Goal: Navigation & Orientation: Find specific page/section

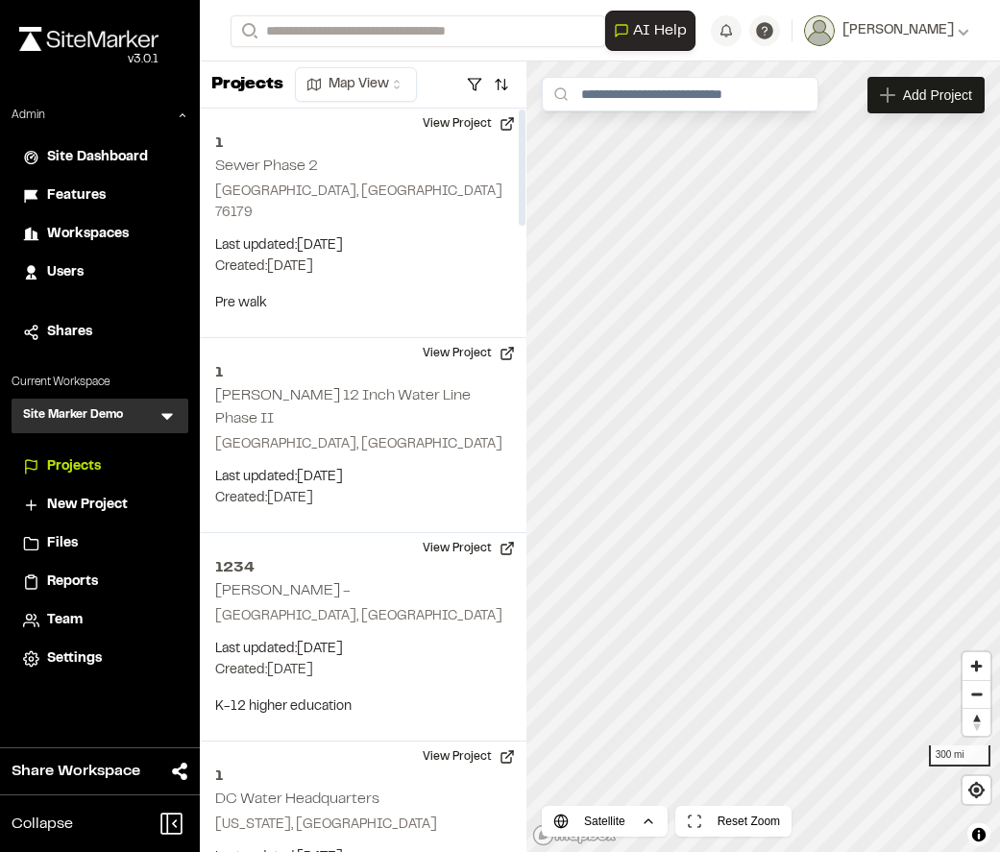
click at [172, 411] on icon at bounding box center [167, 415] width 19 height 19
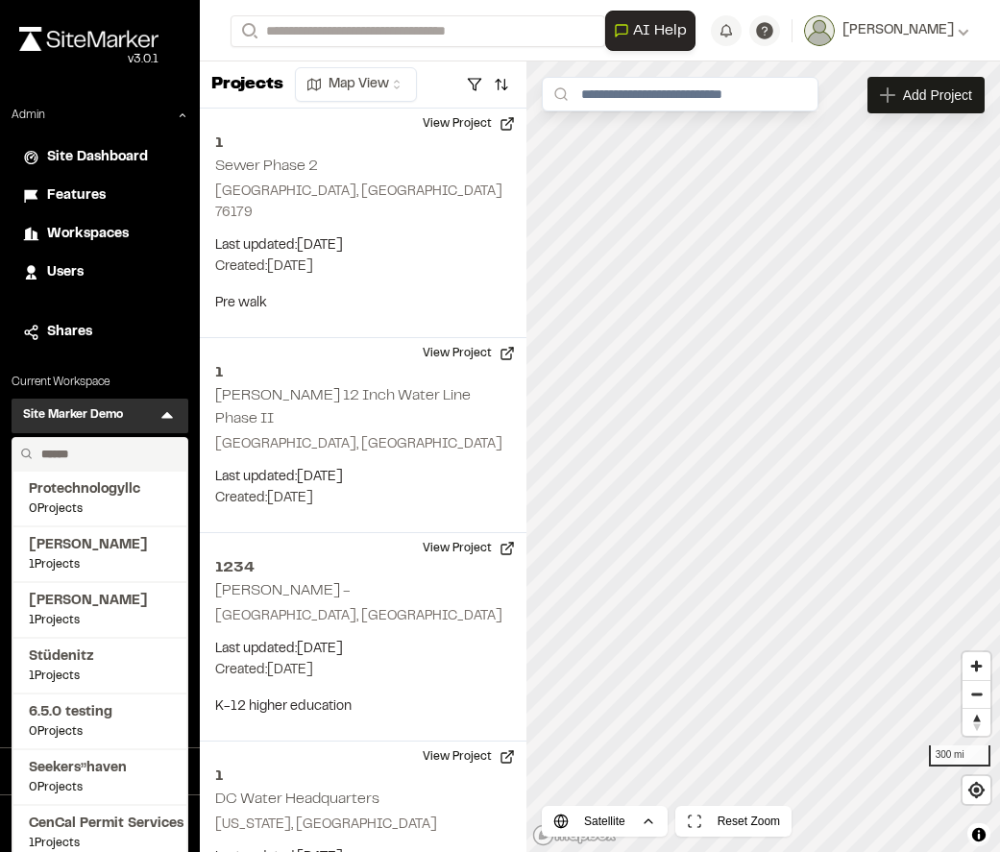
click at [83, 448] on input "text" at bounding box center [107, 454] width 146 height 33
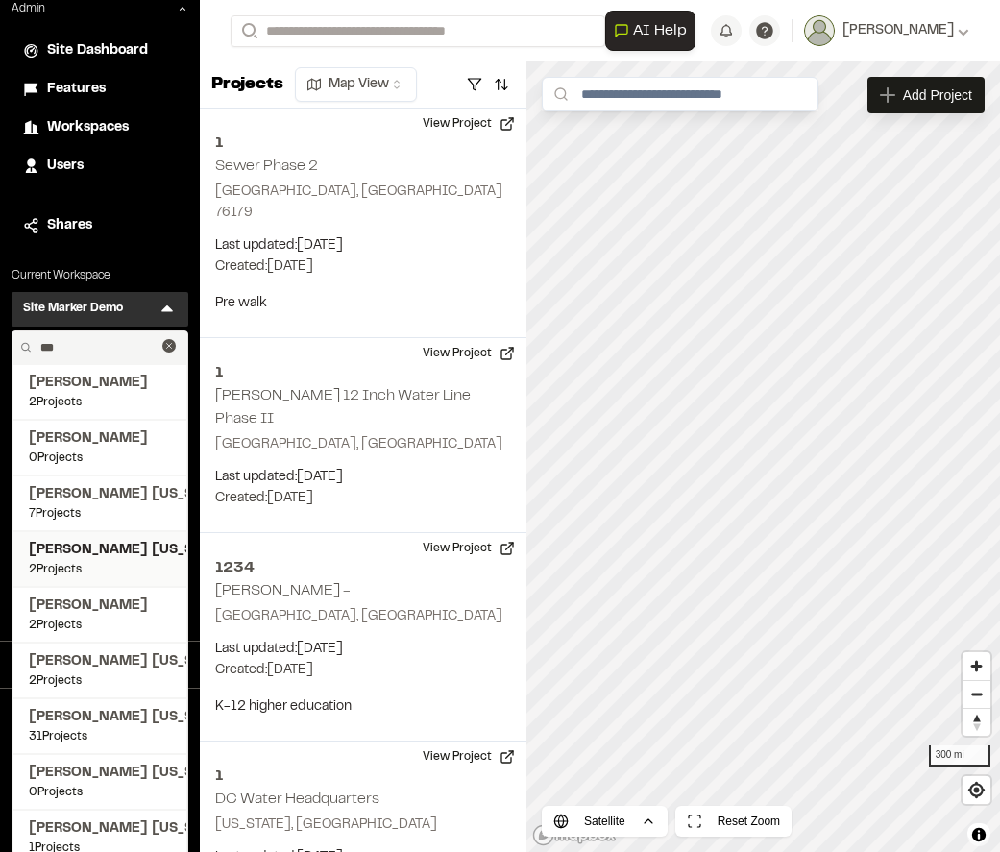
scroll to position [143, 0]
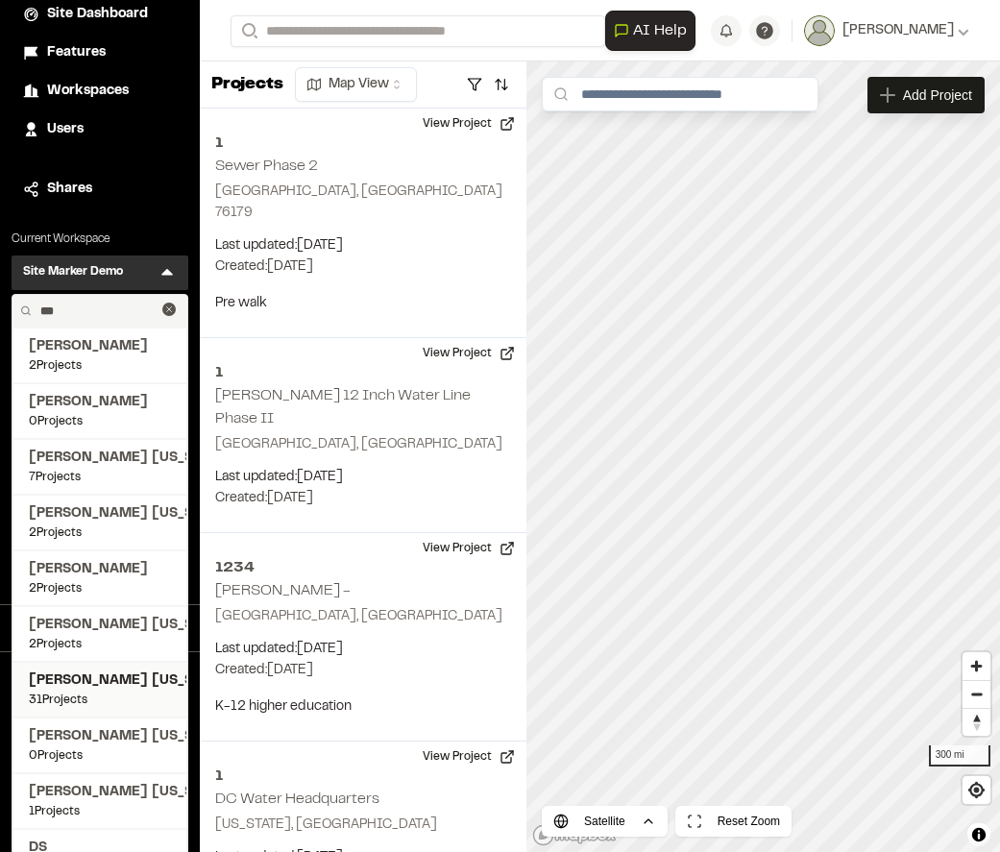
type input "***"
click at [107, 693] on span "31 Projects" at bounding box center [100, 700] width 142 height 17
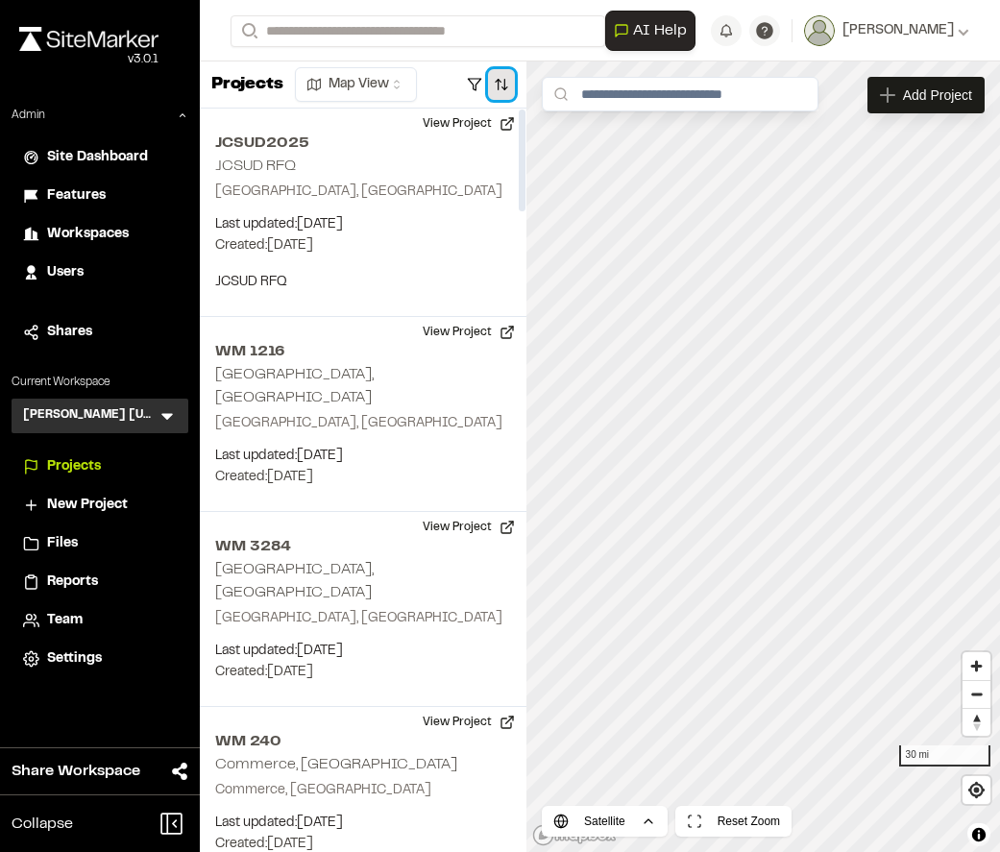
click at [505, 81] on button "button" at bounding box center [501, 84] width 27 height 31
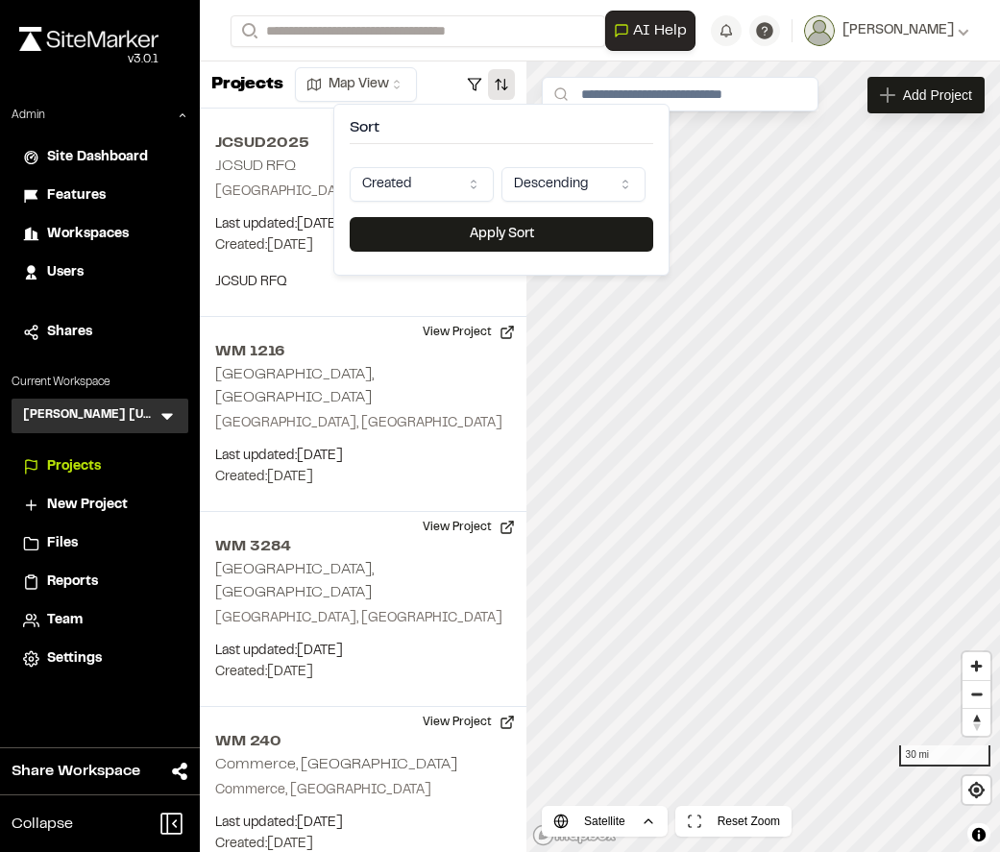
click at [419, 188] on html "Close sidebar v 3.0.1 Admin Site Dashboard Features Workspaces Users Shares Cur…" at bounding box center [500, 426] width 1000 height 852
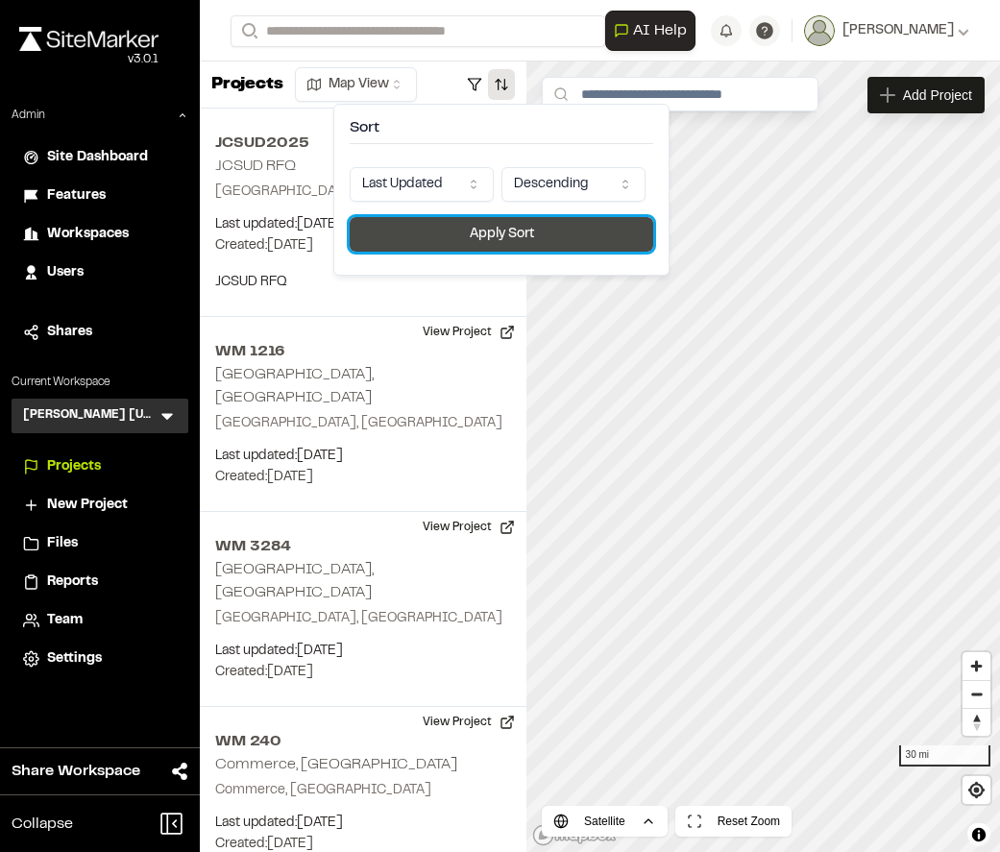
click at [470, 245] on button "Apply Sort" at bounding box center [502, 234] width 304 height 35
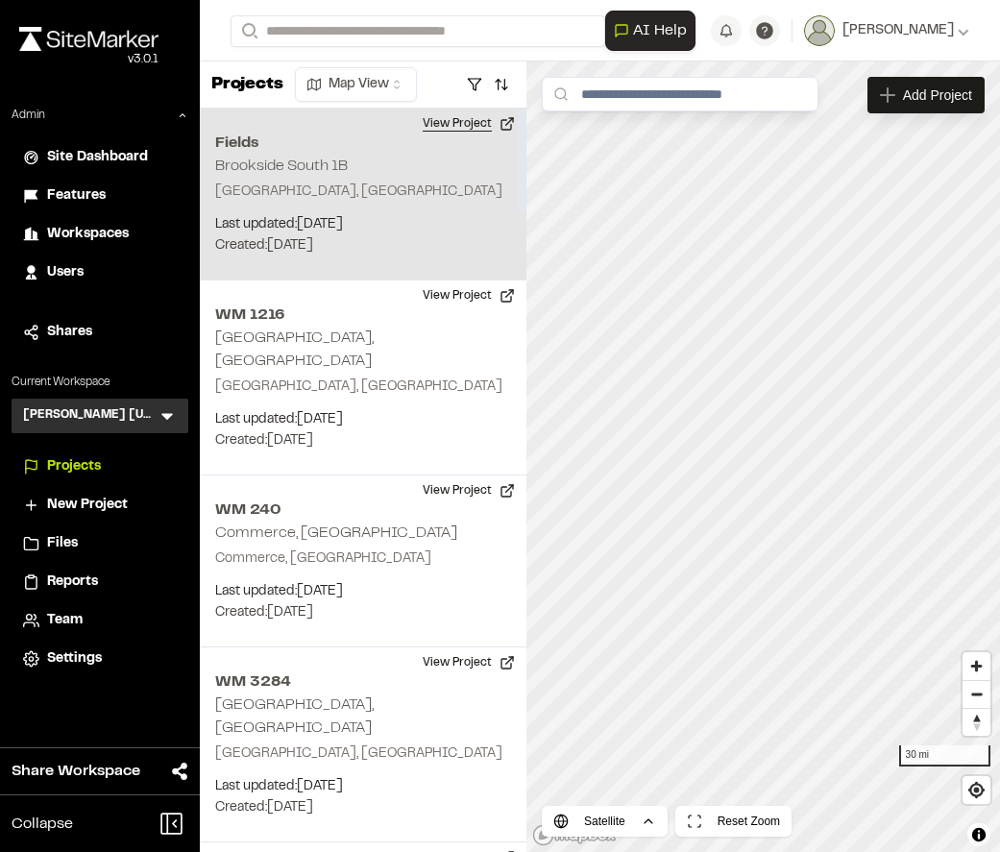
click at [479, 132] on button "View Project" at bounding box center [468, 124] width 115 height 31
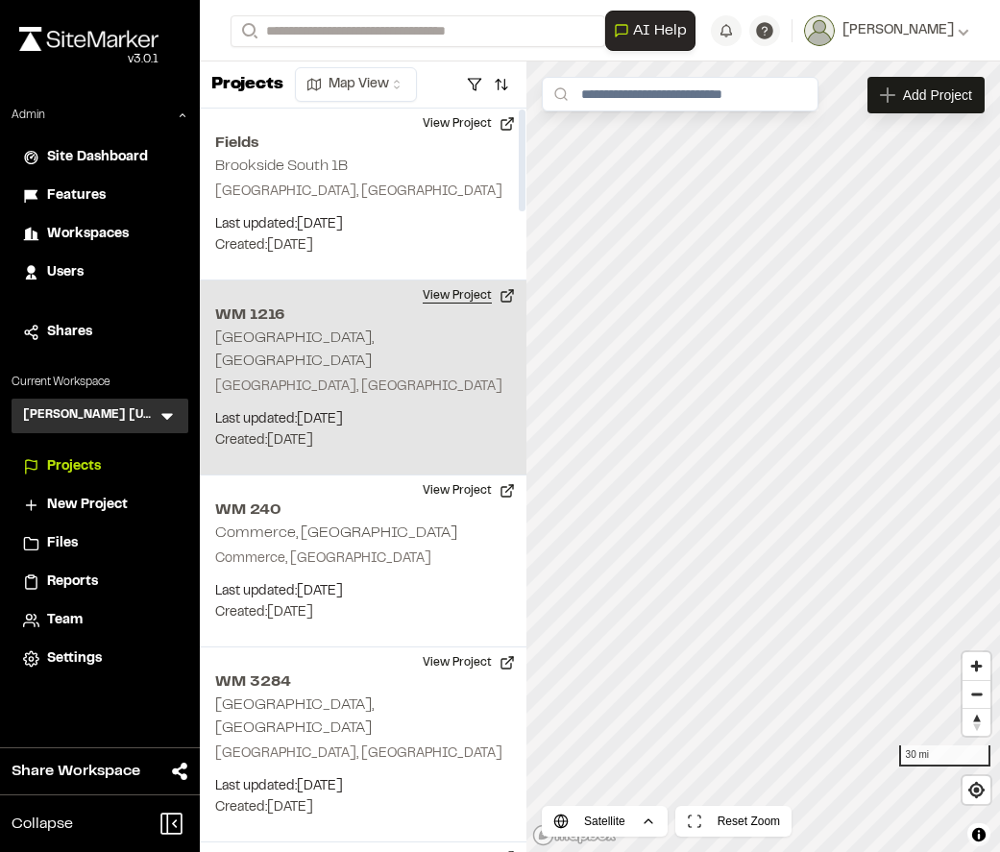
click at [473, 293] on button "View Project" at bounding box center [468, 295] width 115 height 31
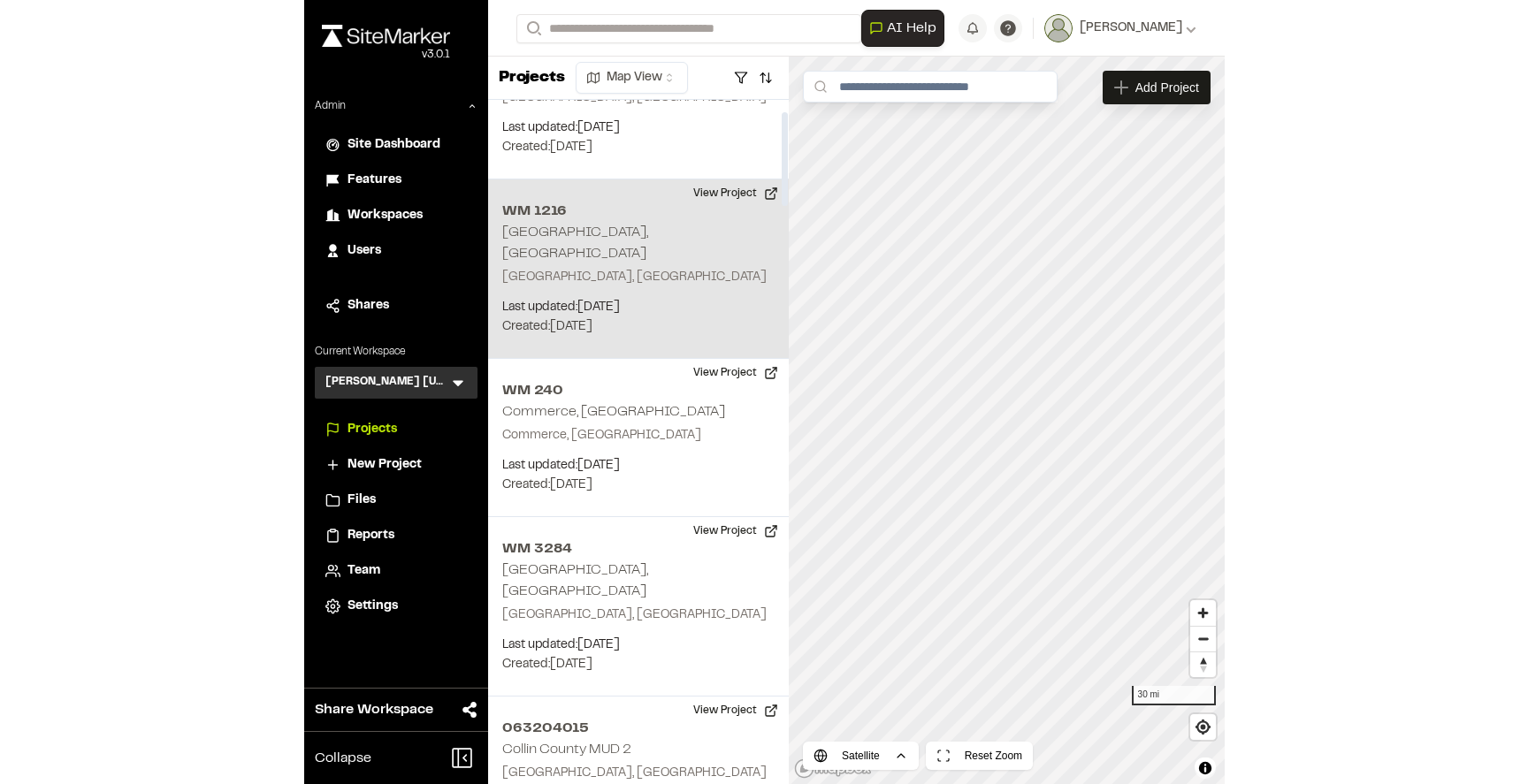
scroll to position [84, 0]
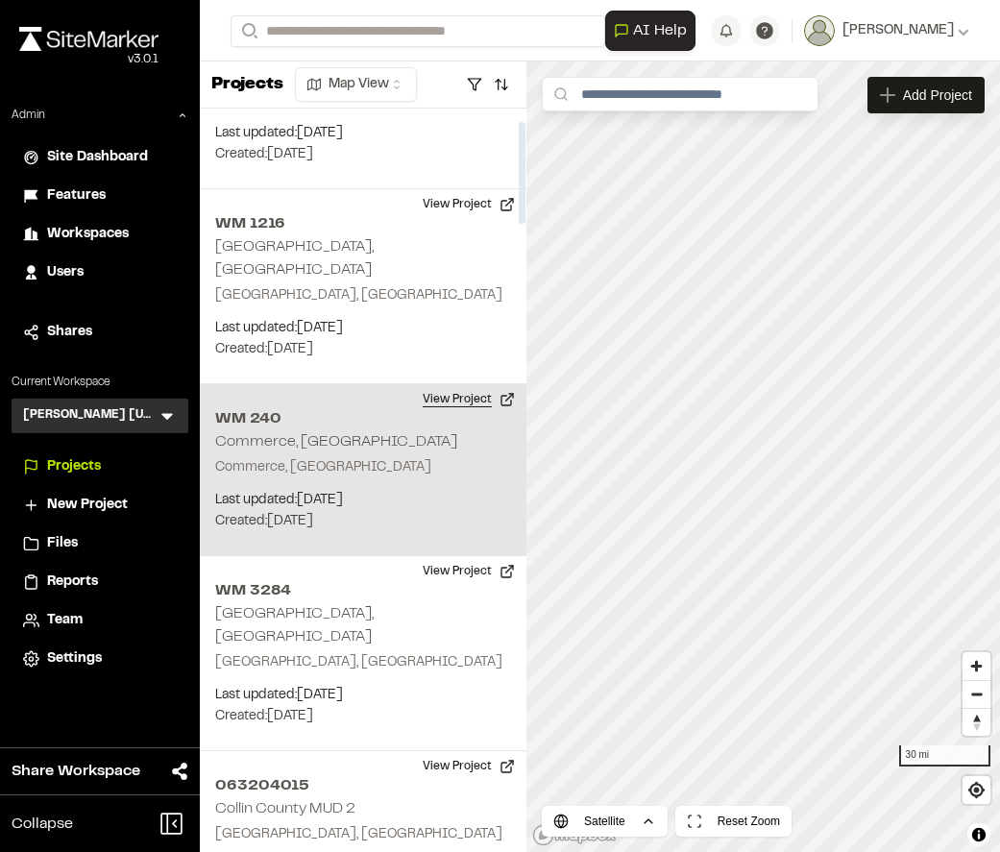
click at [464, 384] on button "View Project" at bounding box center [468, 399] width 115 height 31
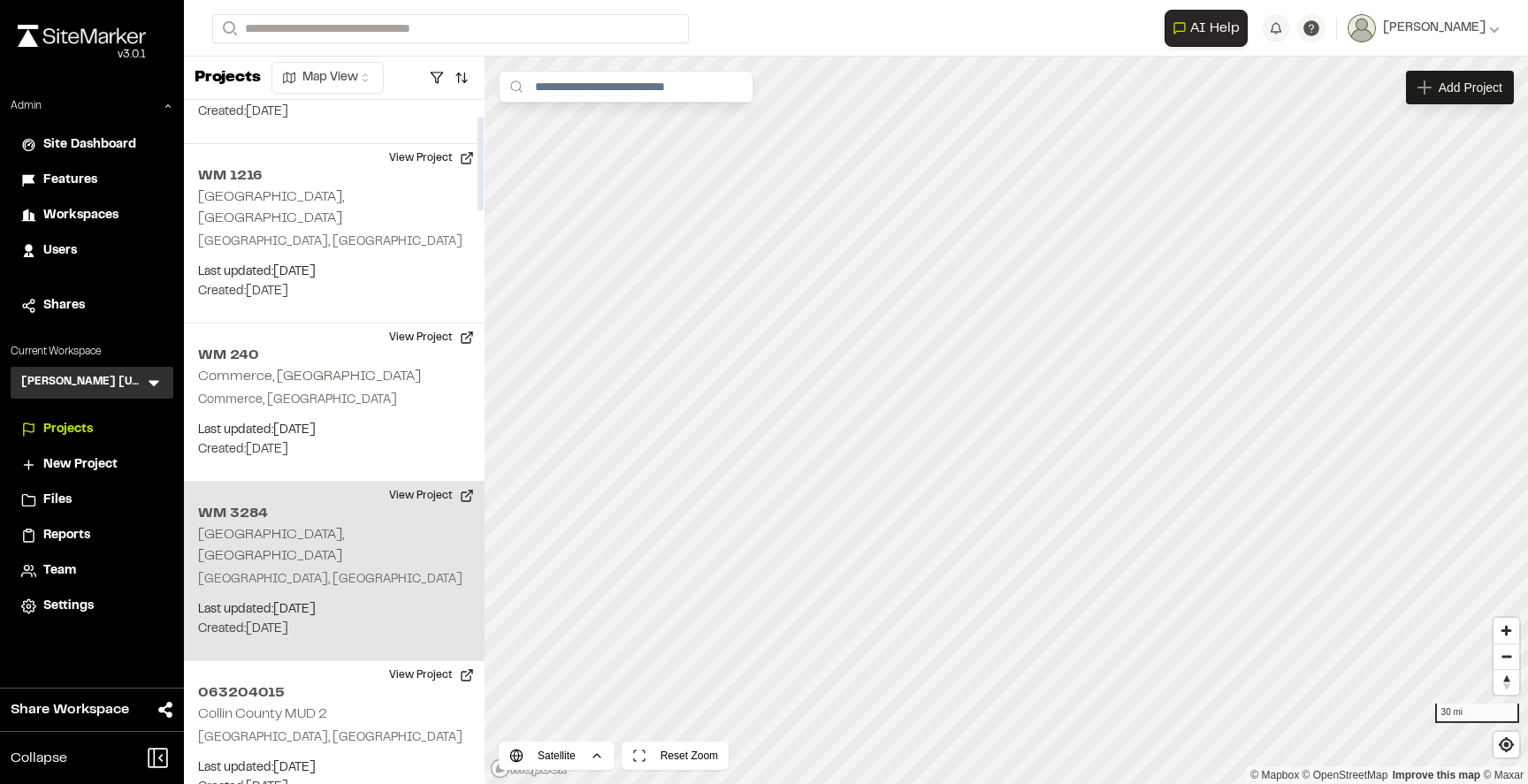
scroll to position [231, 0]
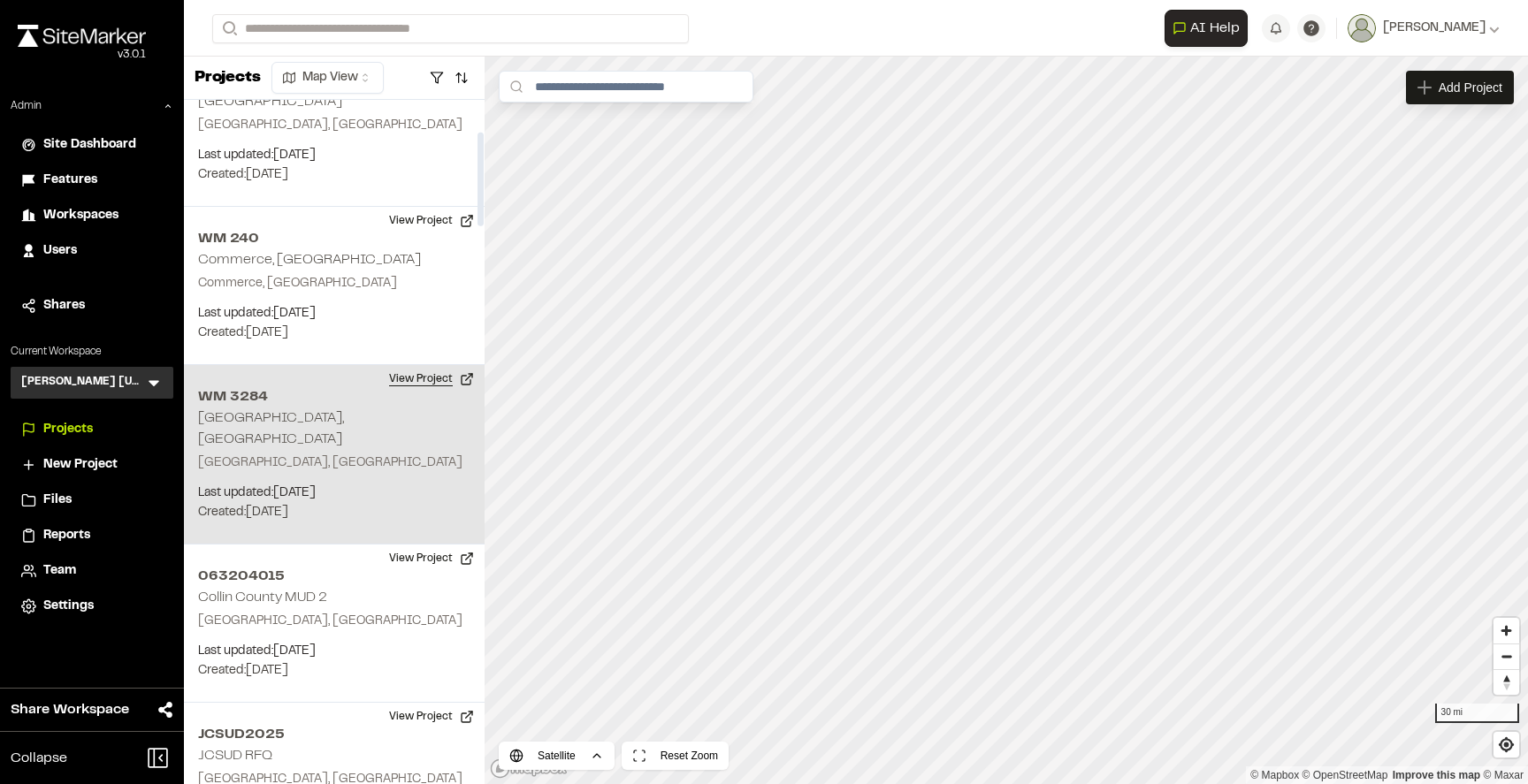
click at [432, 365] on button "View Project" at bounding box center [431, 379] width 106 height 29
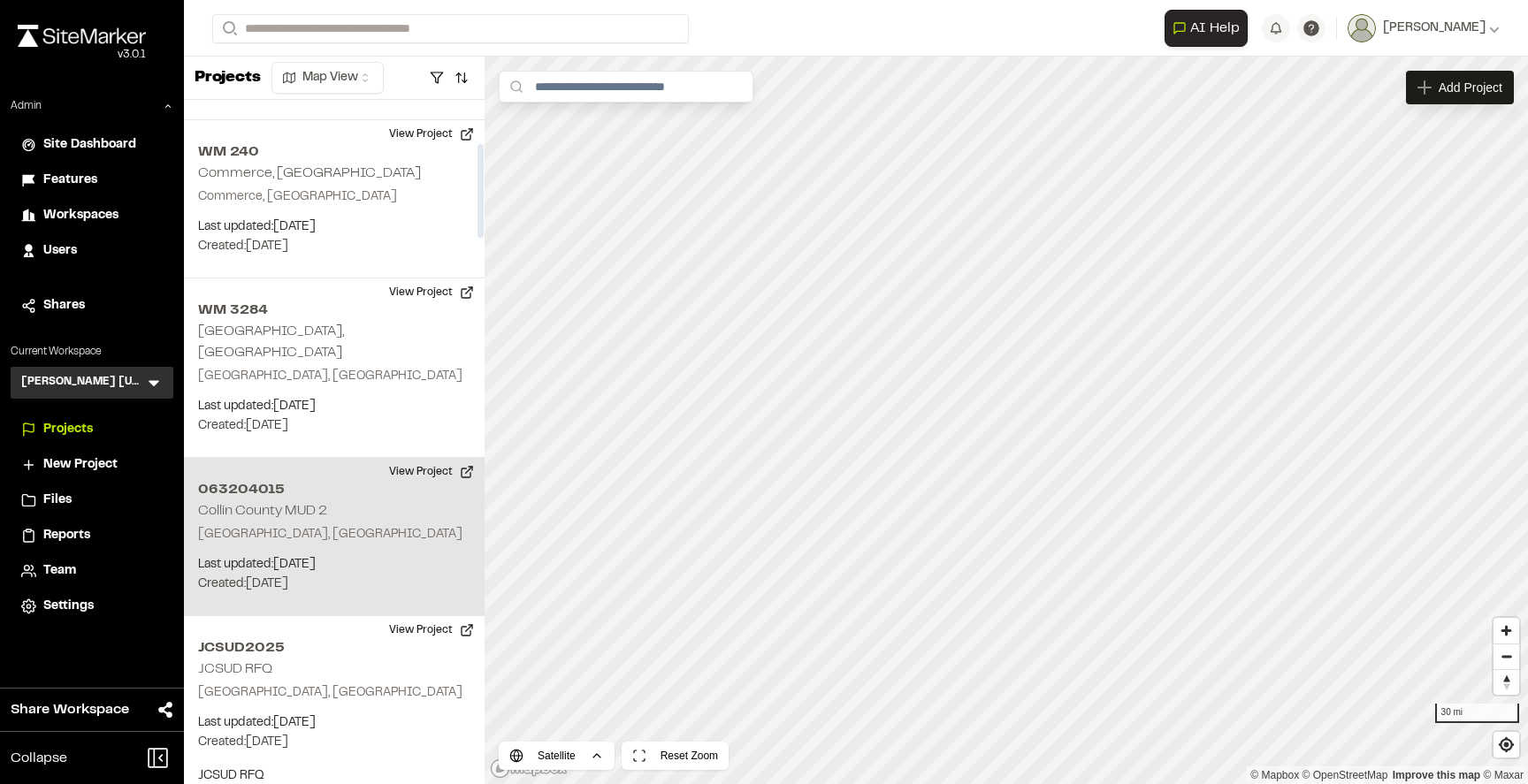
click at [432, 461] on div "063204015 Collin County MUD 2 Princeton, TX Last updated: Aug 8, 2025 Budget: $…" at bounding box center [334, 537] width 301 height 158
click at [432, 458] on button "View Project" at bounding box center [431, 472] width 106 height 29
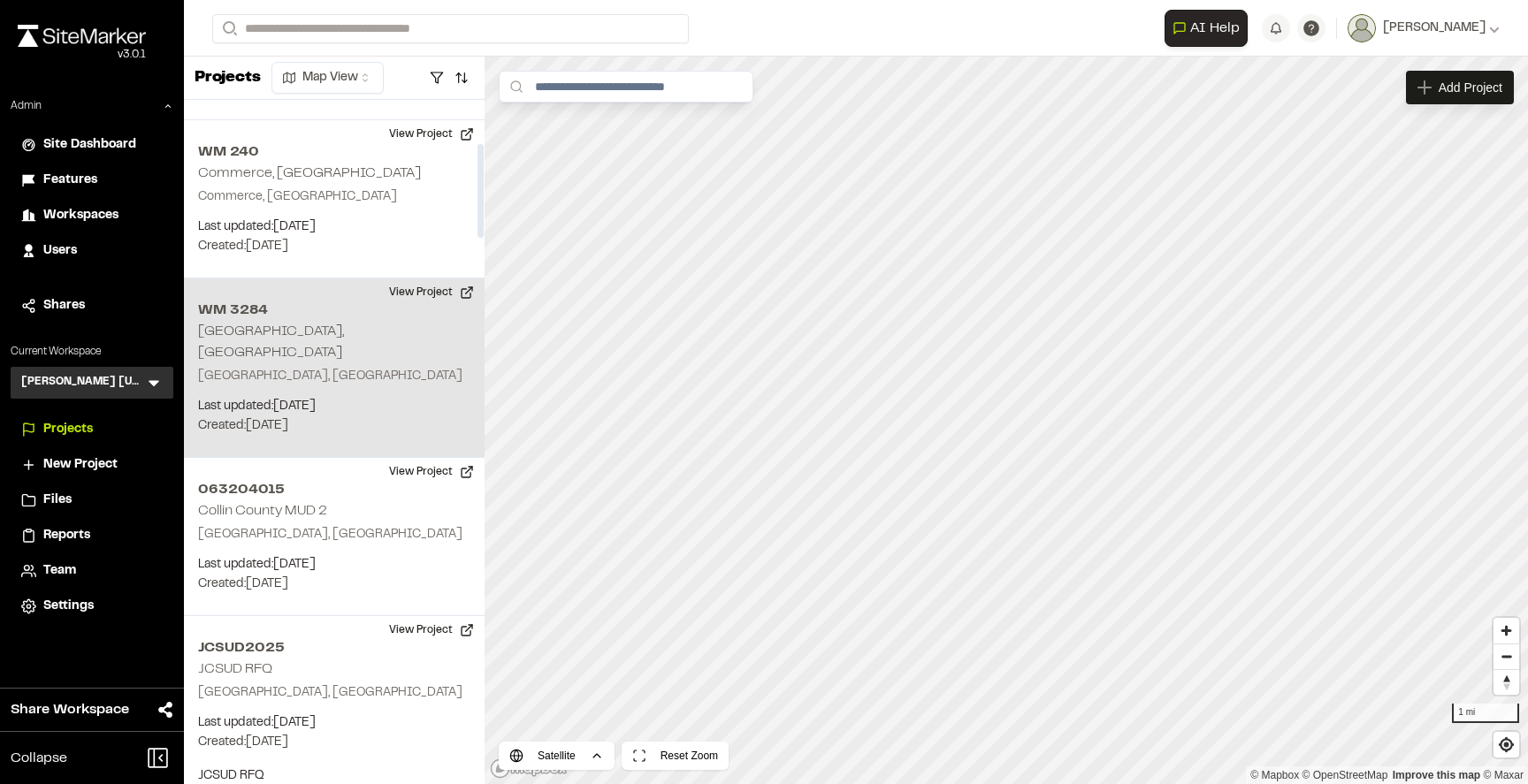
scroll to position [0, 0]
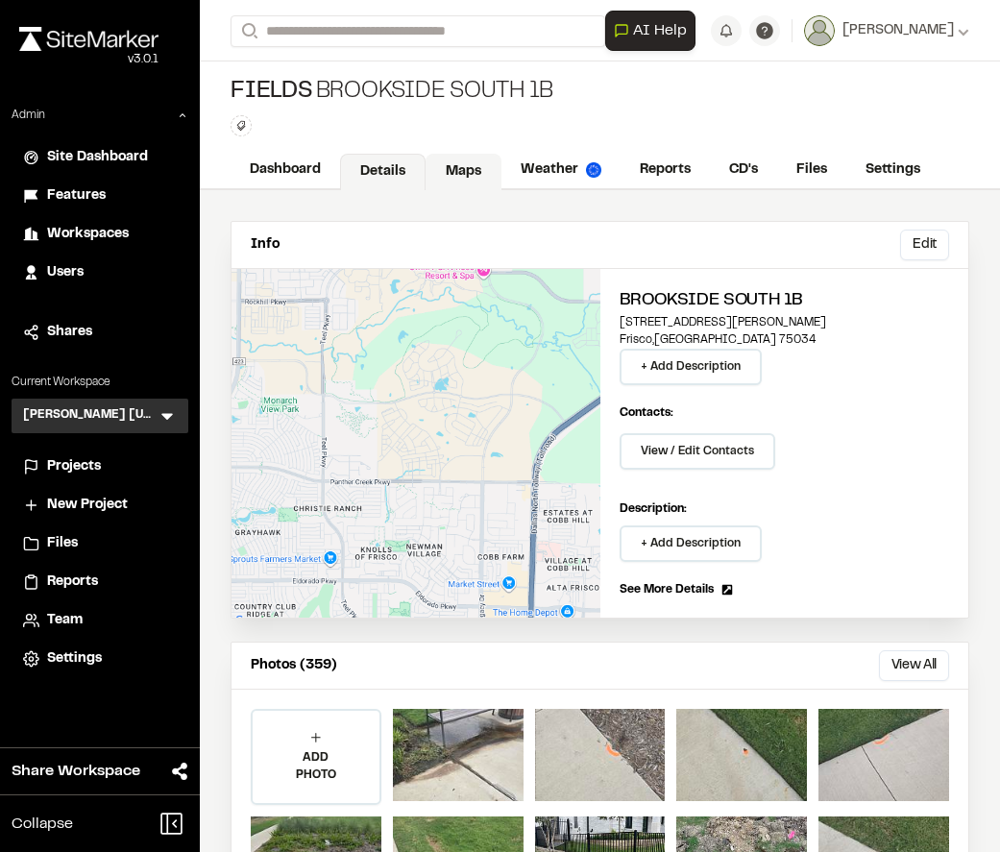
click at [451, 173] on link "Maps" at bounding box center [463, 172] width 76 height 36
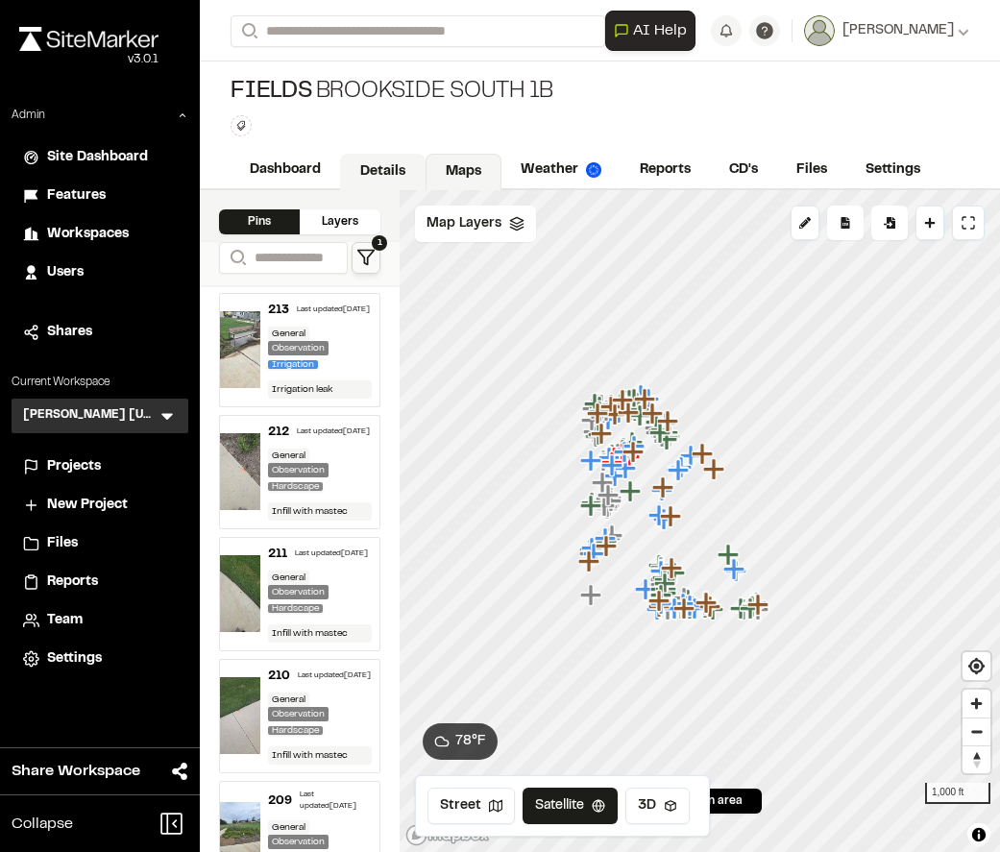
click at [384, 182] on link "Details" at bounding box center [382, 172] width 85 height 36
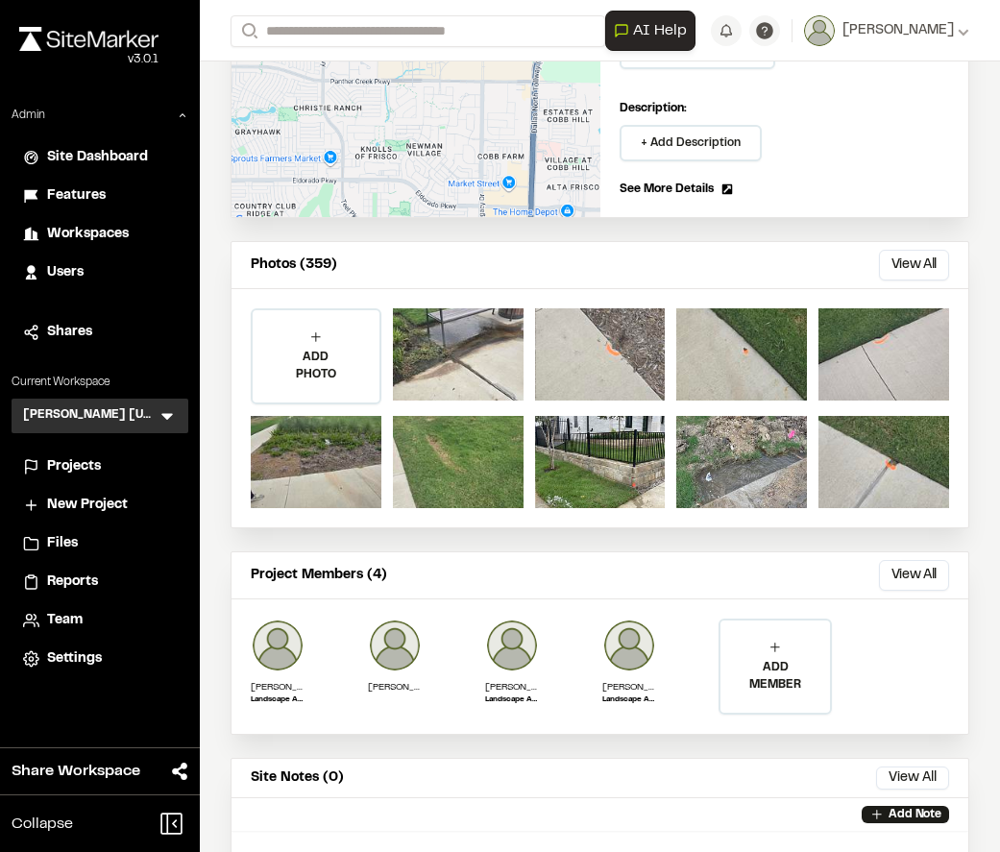
scroll to position [725, 0]
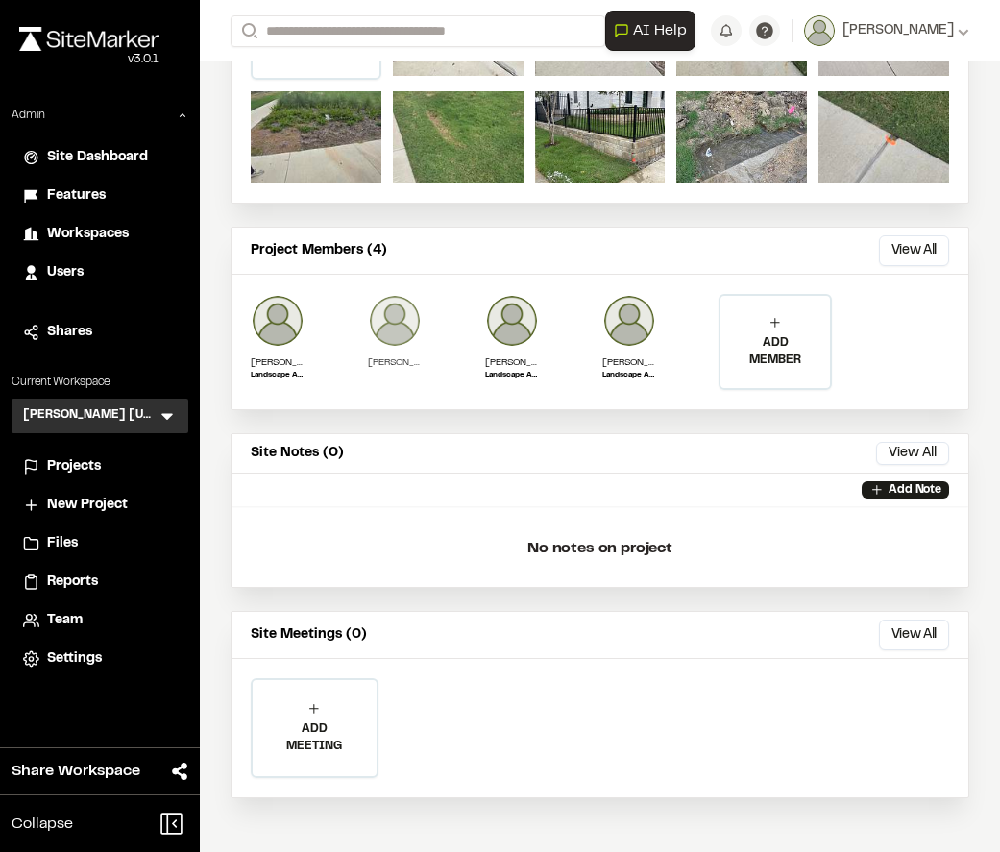
click at [395, 328] on img at bounding box center [395, 321] width 54 height 54
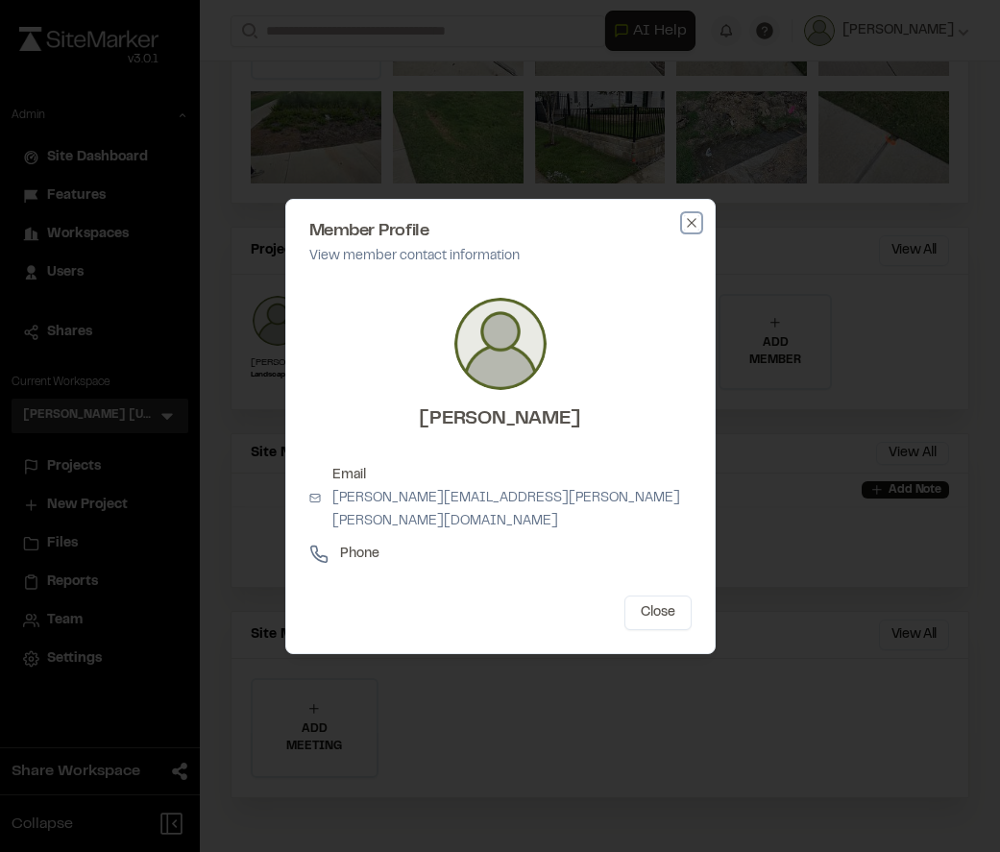
click at [685, 231] on icon "button" at bounding box center [691, 222] width 15 height 15
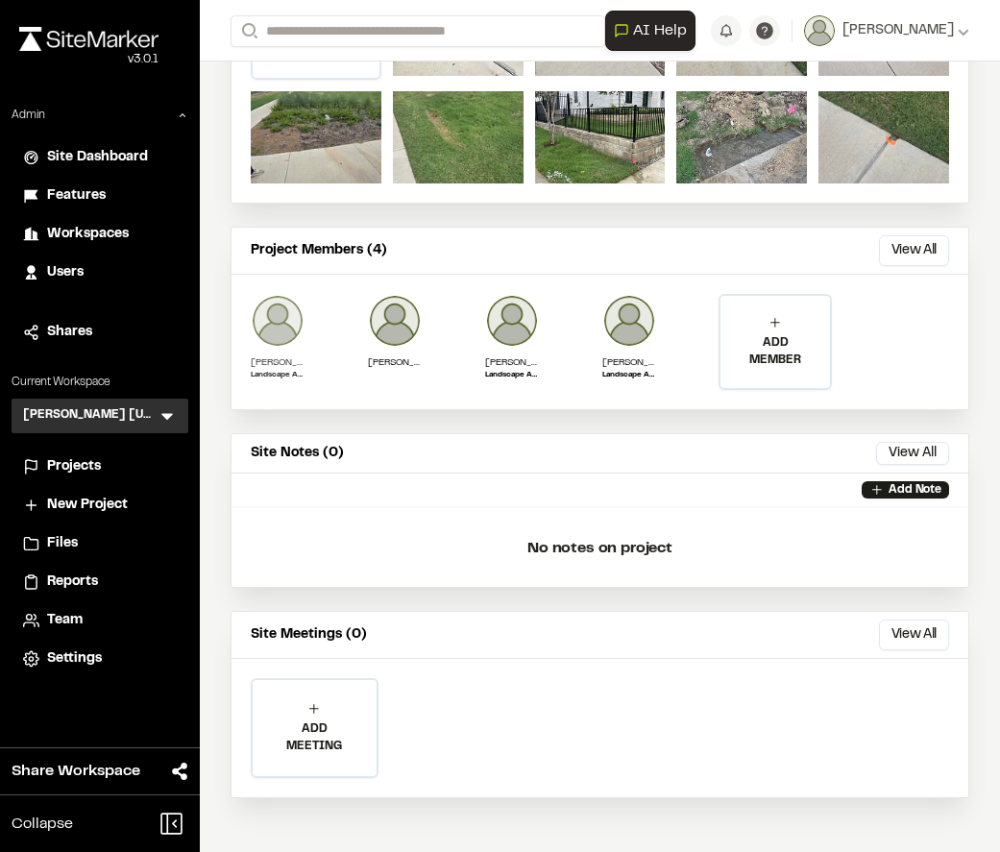
click at [272, 323] on img at bounding box center [278, 321] width 54 height 54
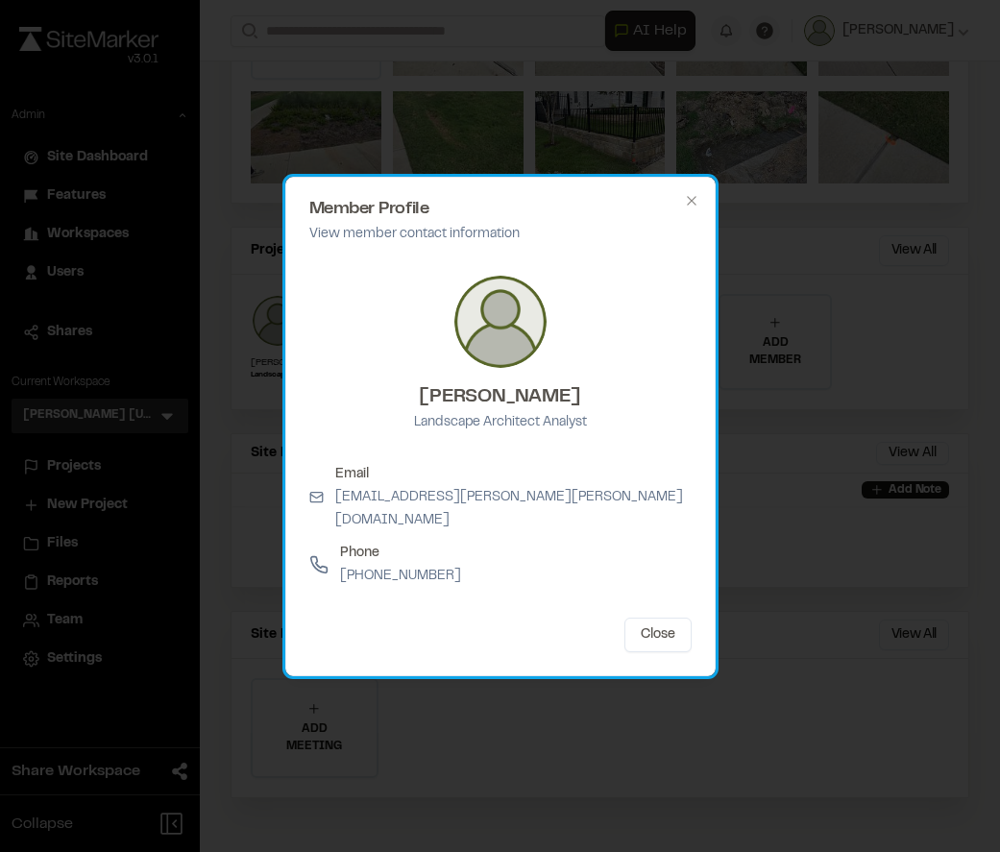
click at [699, 200] on div "Member Profile View member contact information Ben Greiner Landscape Architect …" at bounding box center [500, 426] width 430 height 499
click at [697, 202] on div "Member Profile View member contact information Ben Greiner Landscape Architect …" at bounding box center [500, 426] width 430 height 499
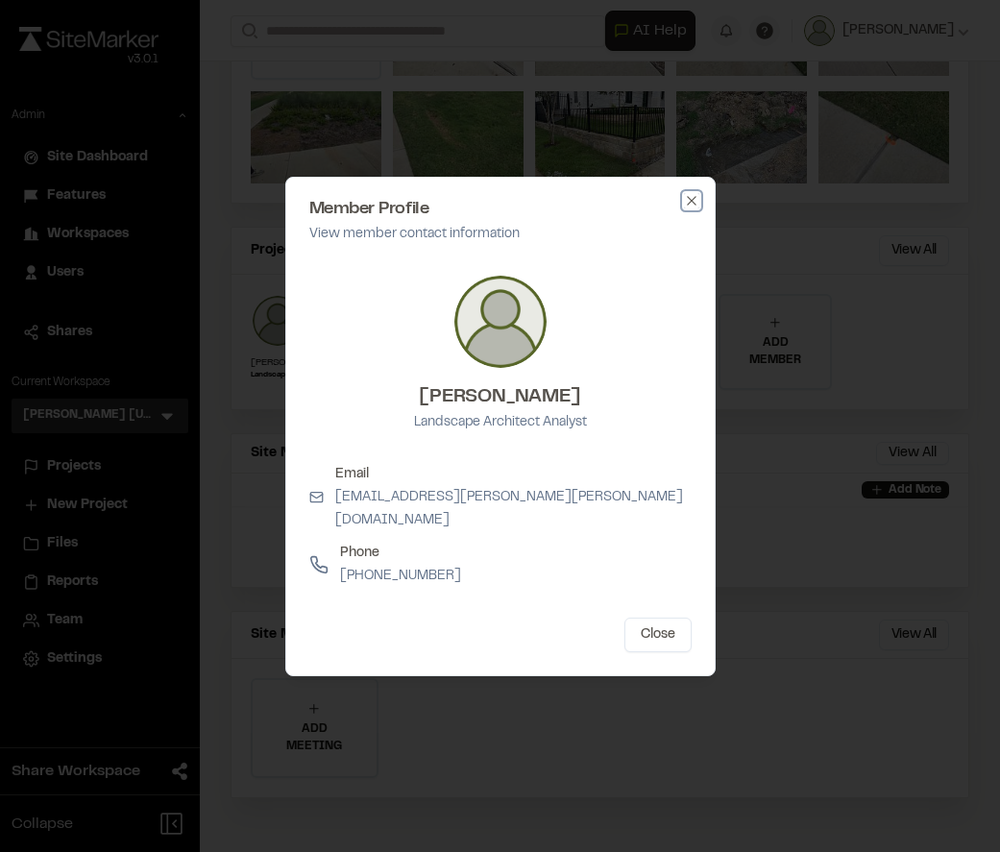
click at [694, 207] on icon "button" at bounding box center [691, 200] width 15 height 15
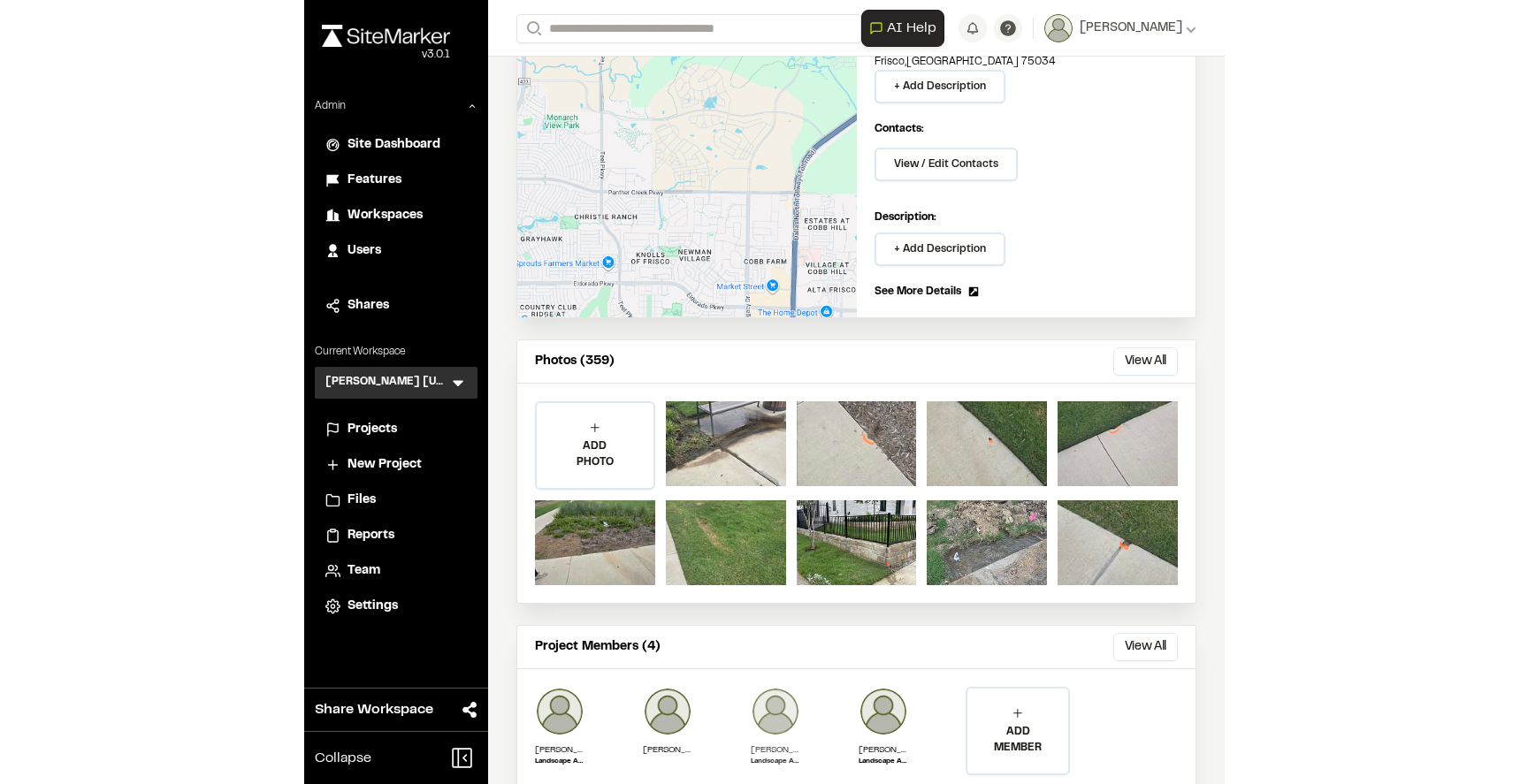
scroll to position [19, 0]
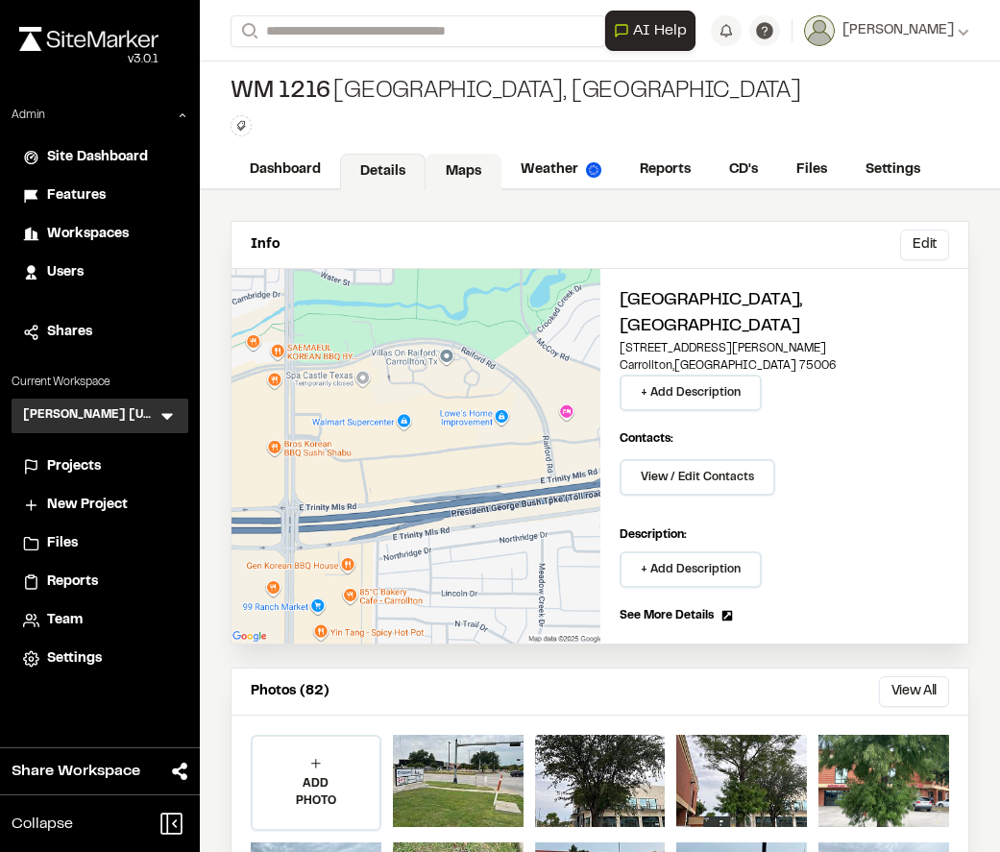
click at [468, 179] on link "Maps" at bounding box center [463, 172] width 76 height 36
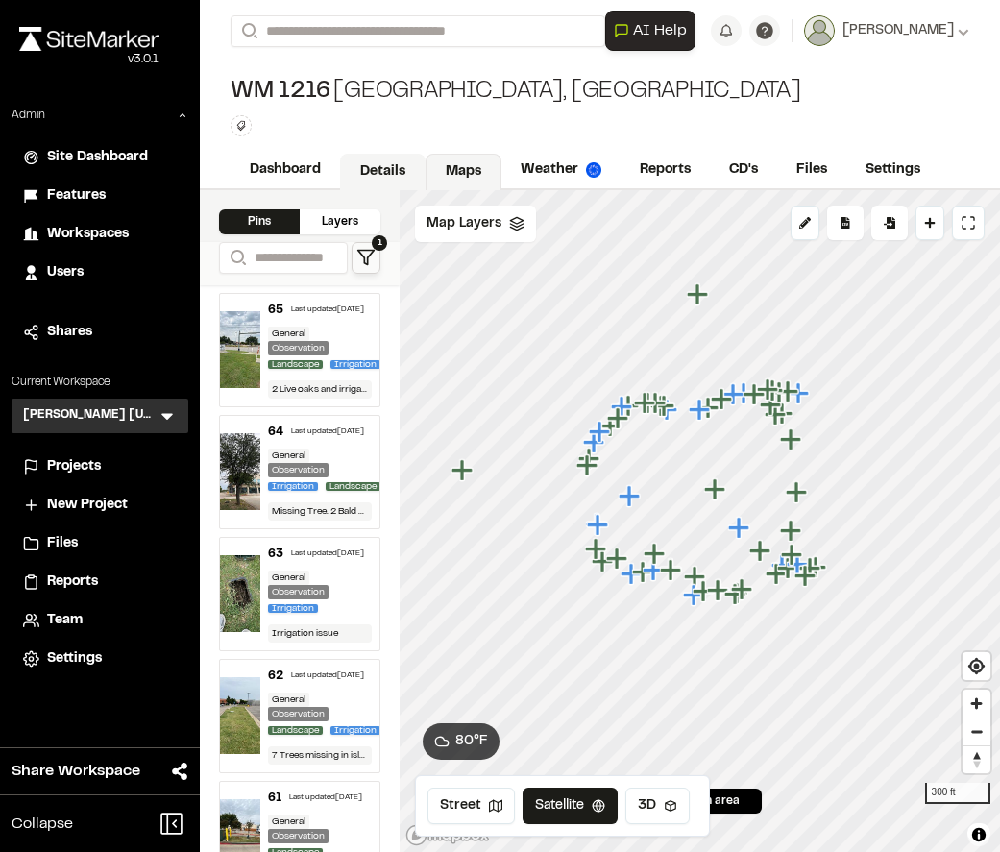
click at [385, 171] on link "Details" at bounding box center [382, 172] width 85 height 36
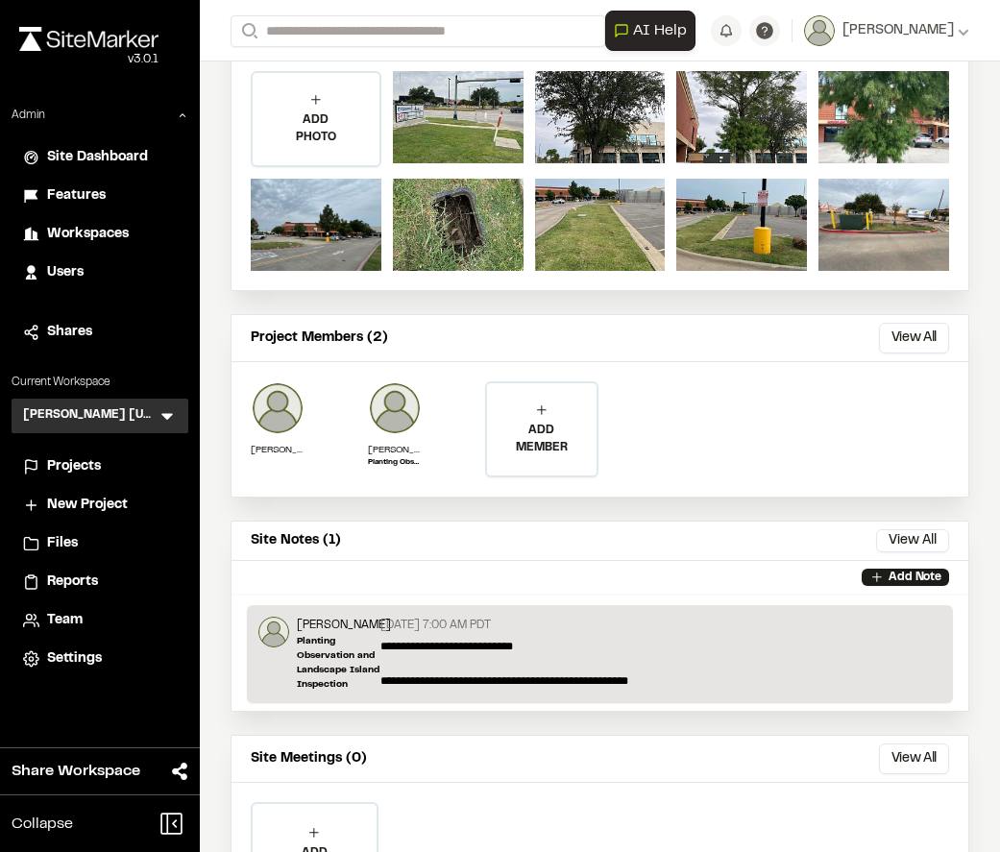
scroll to position [683, 0]
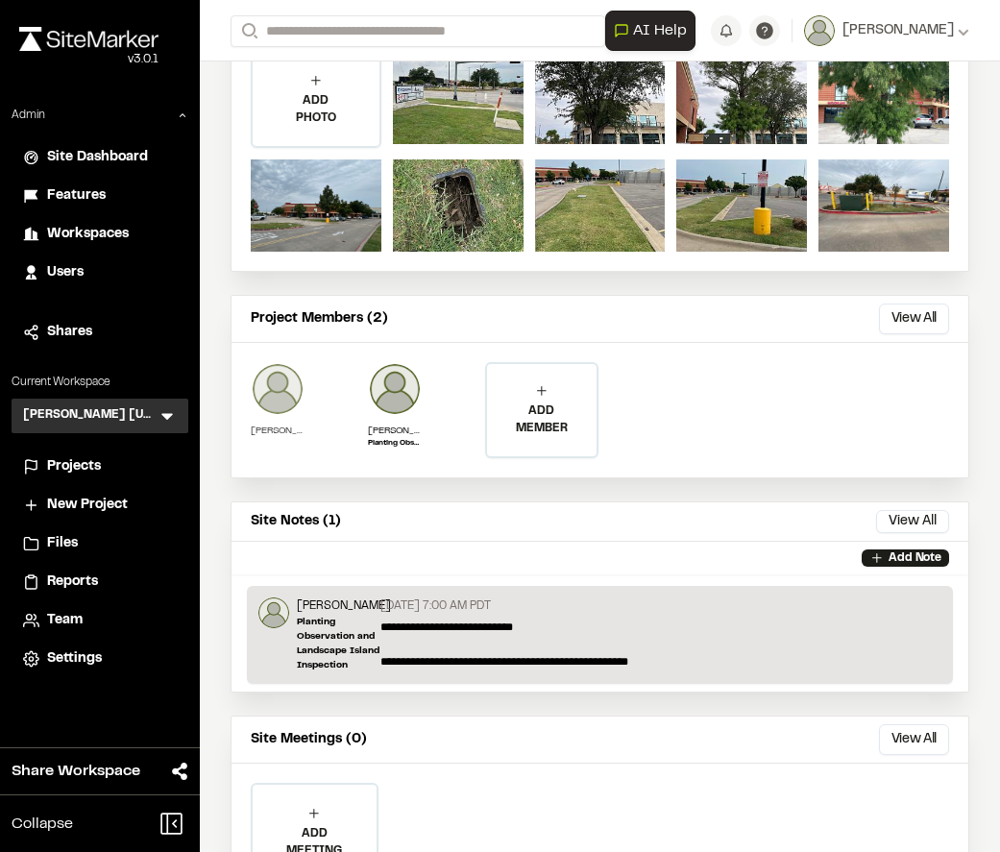
click at [283, 374] on img at bounding box center [278, 389] width 54 height 54
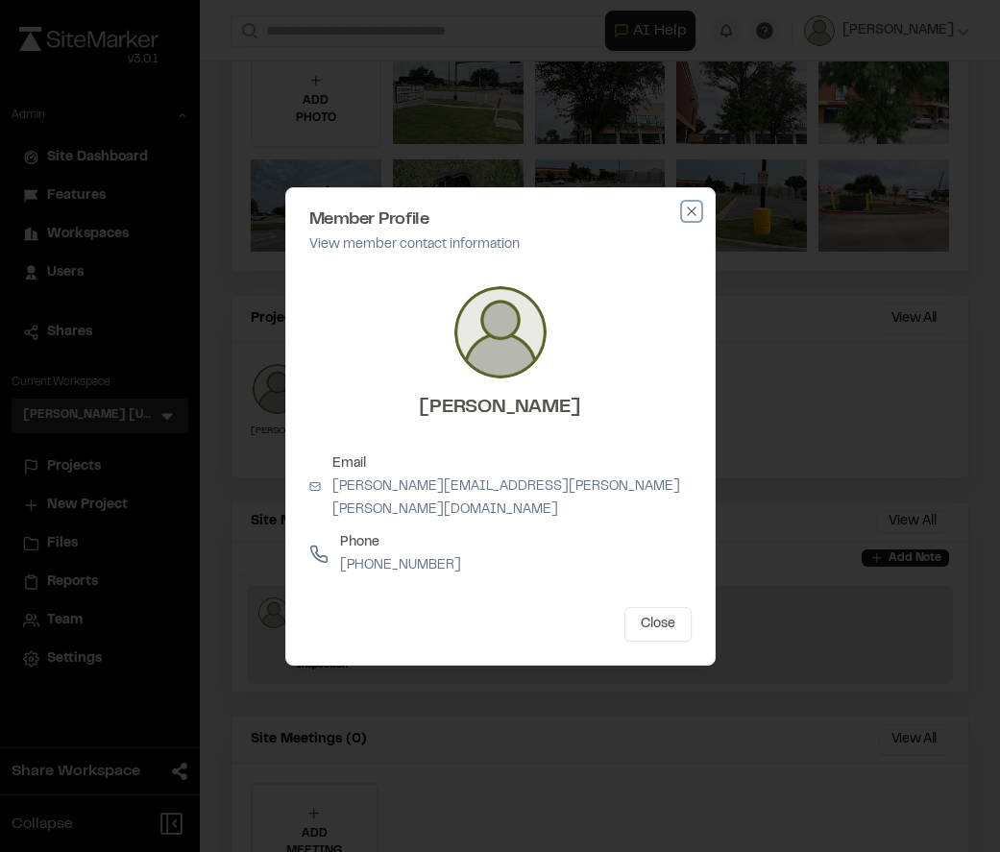
click at [693, 214] on icon "button" at bounding box center [691, 211] width 15 height 15
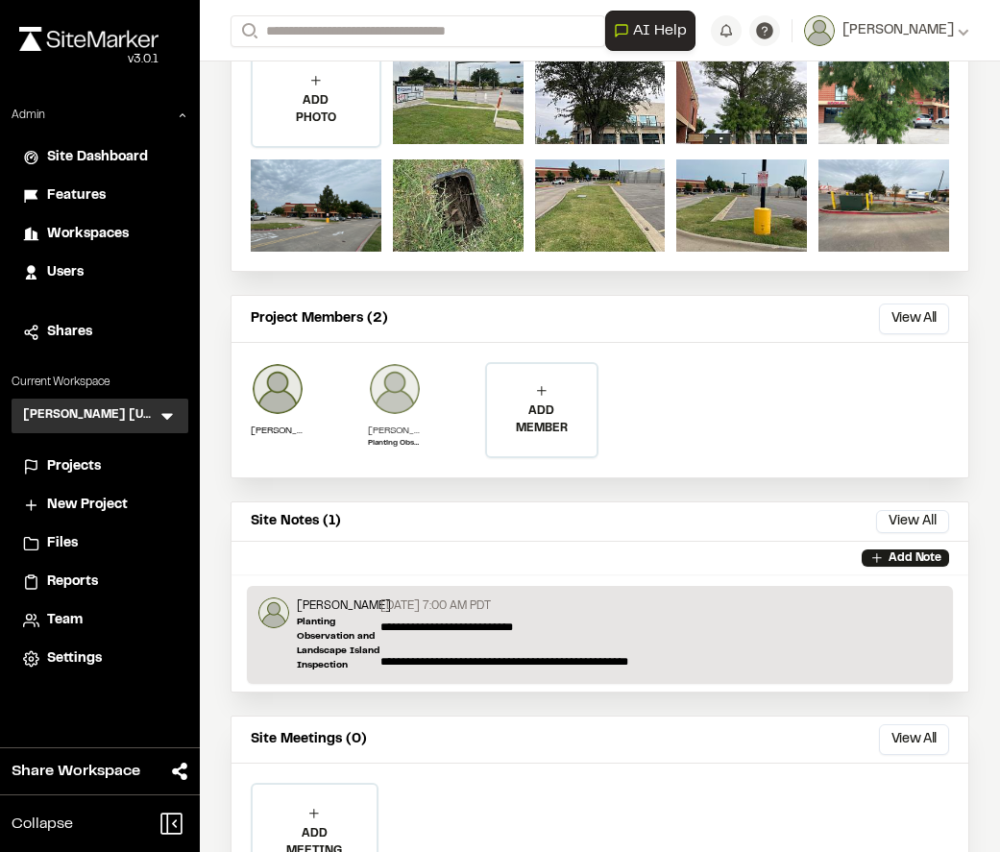
click at [396, 370] on img at bounding box center [395, 389] width 54 height 54
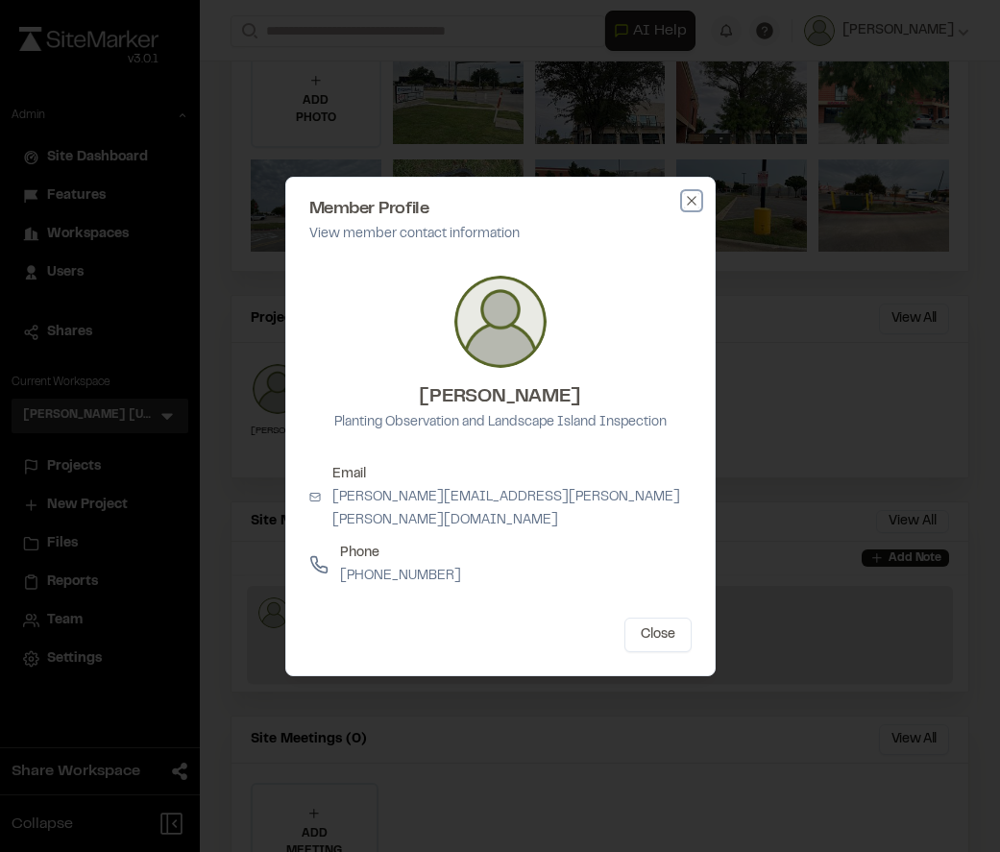
click at [692, 208] on icon "button" at bounding box center [691, 200] width 15 height 15
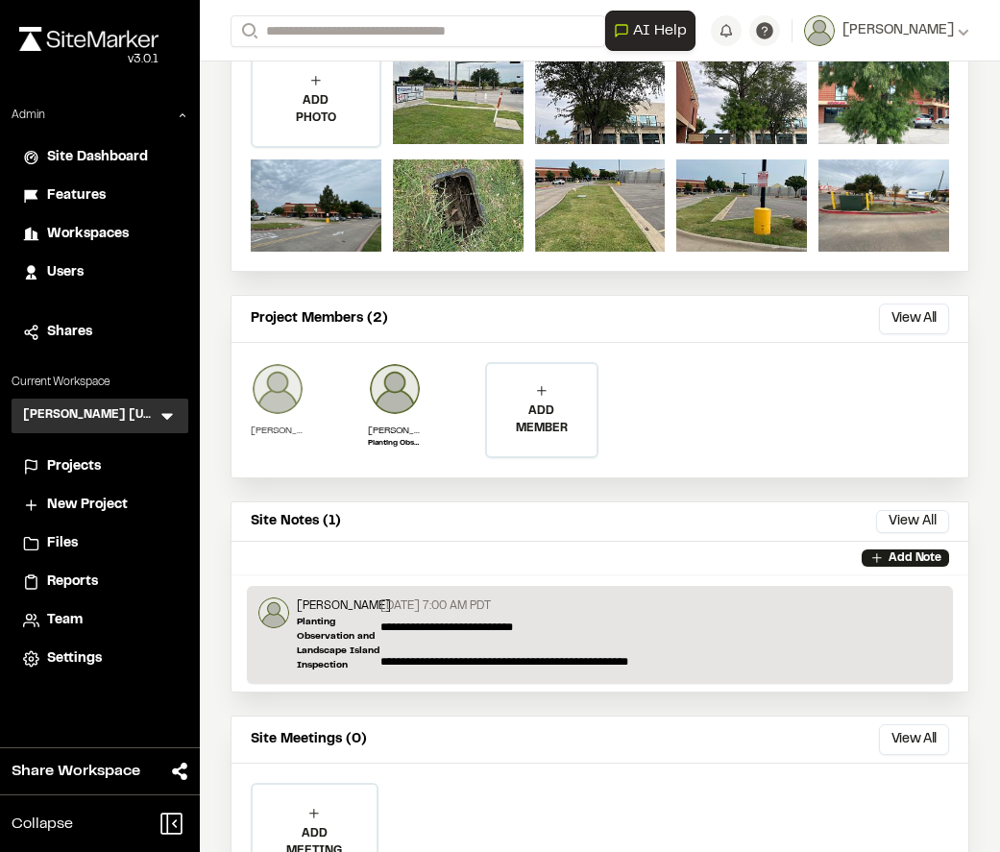
click at [300, 365] on img at bounding box center [278, 389] width 54 height 54
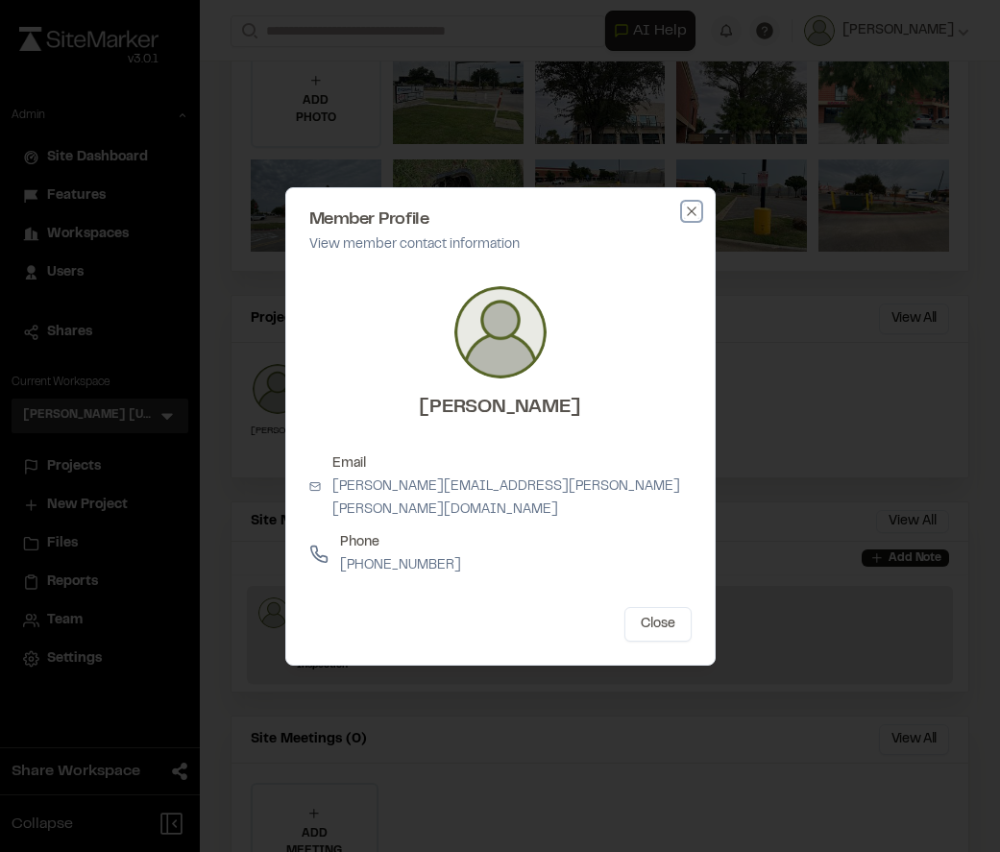
click at [693, 215] on icon "button" at bounding box center [691, 211] width 9 height 9
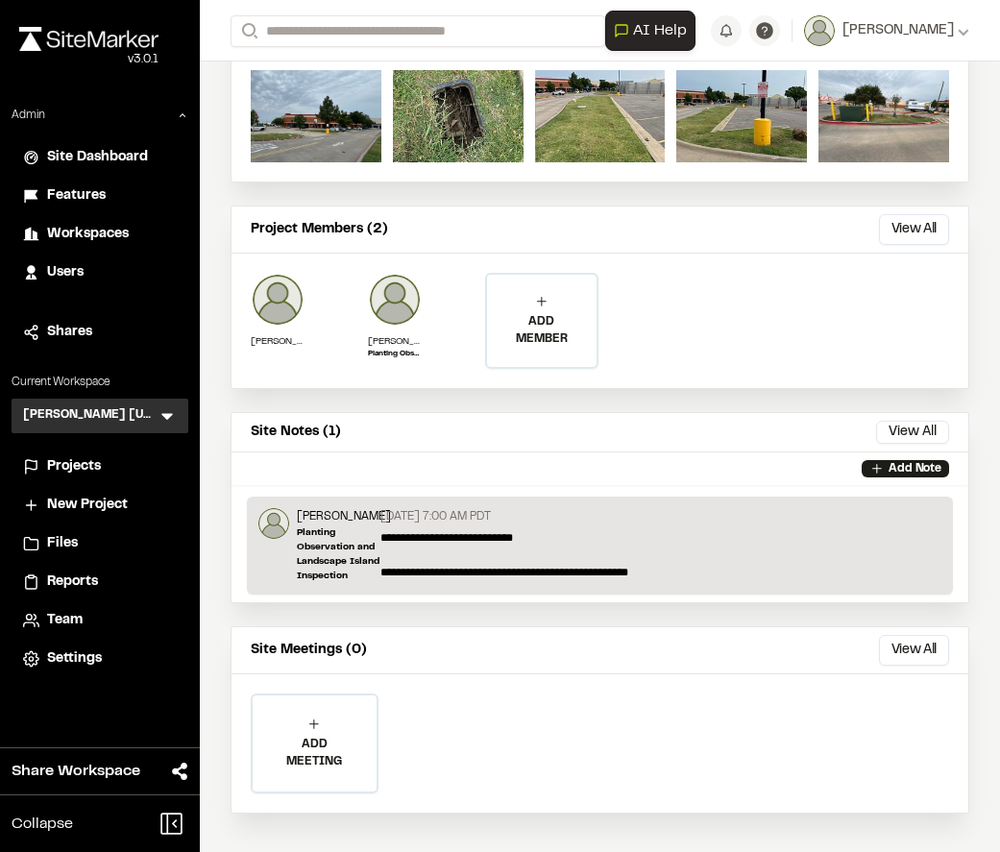
scroll to position [770, 0]
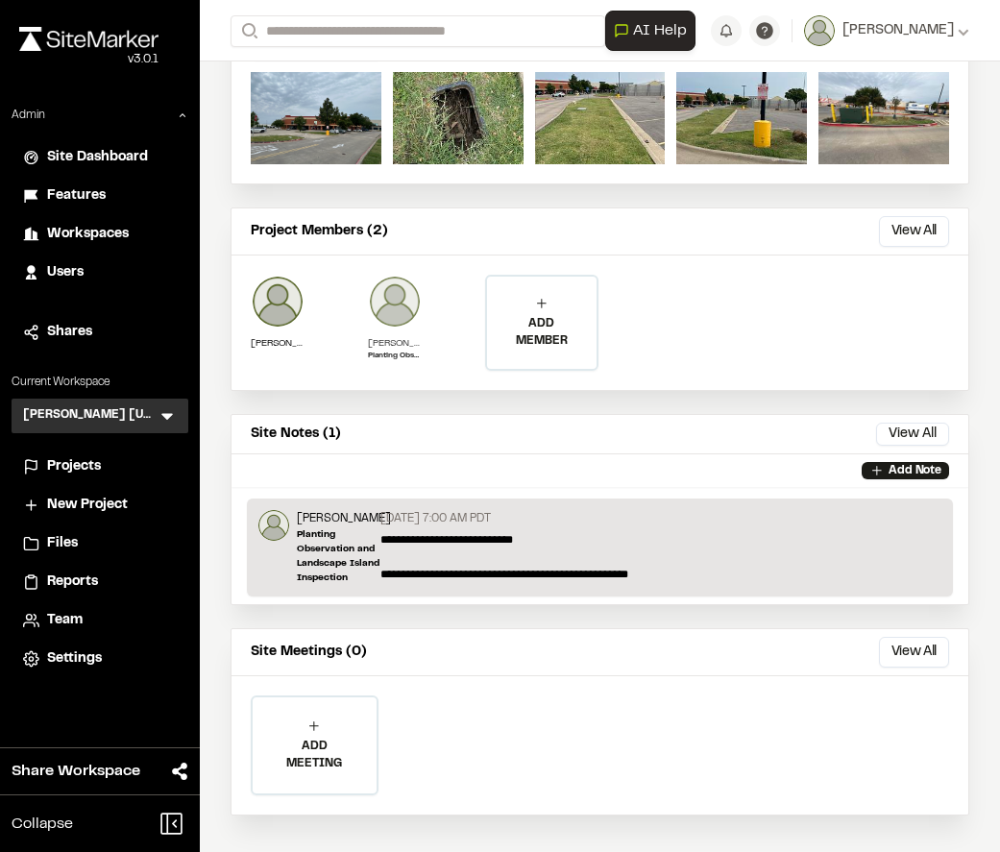
click at [385, 275] on img at bounding box center [395, 302] width 54 height 54
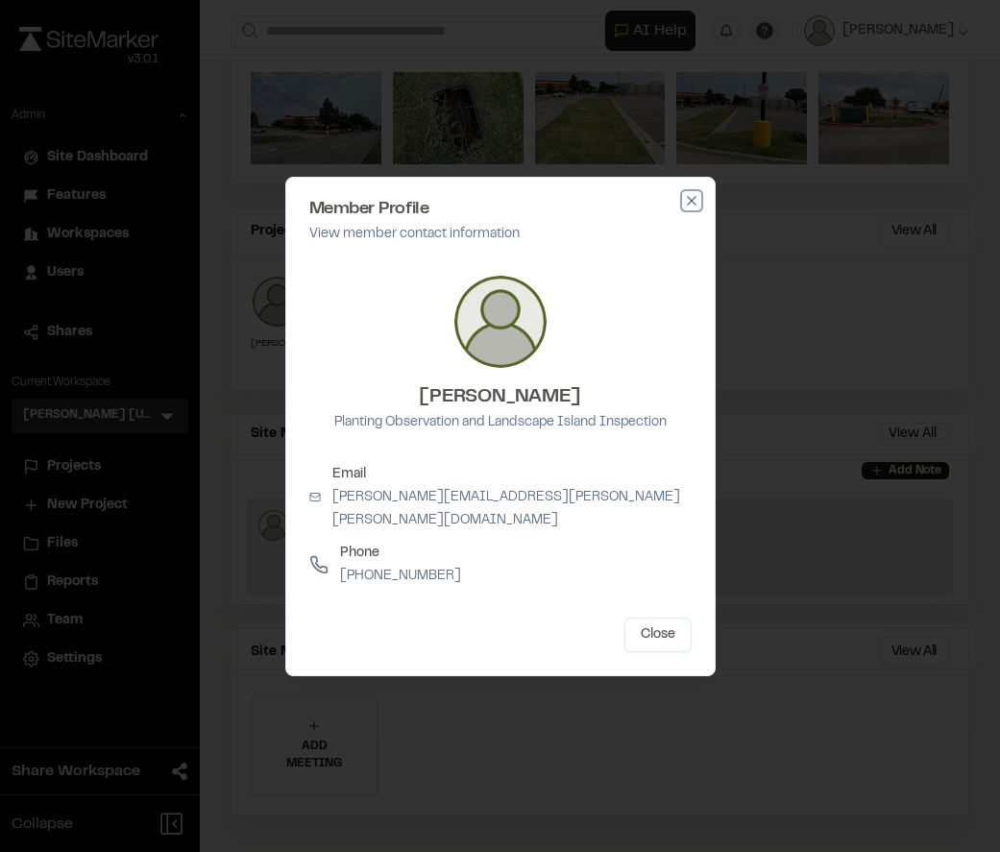
click at [688, 208] on icon "button" at bounding box center [691, 200] width 15 height 15
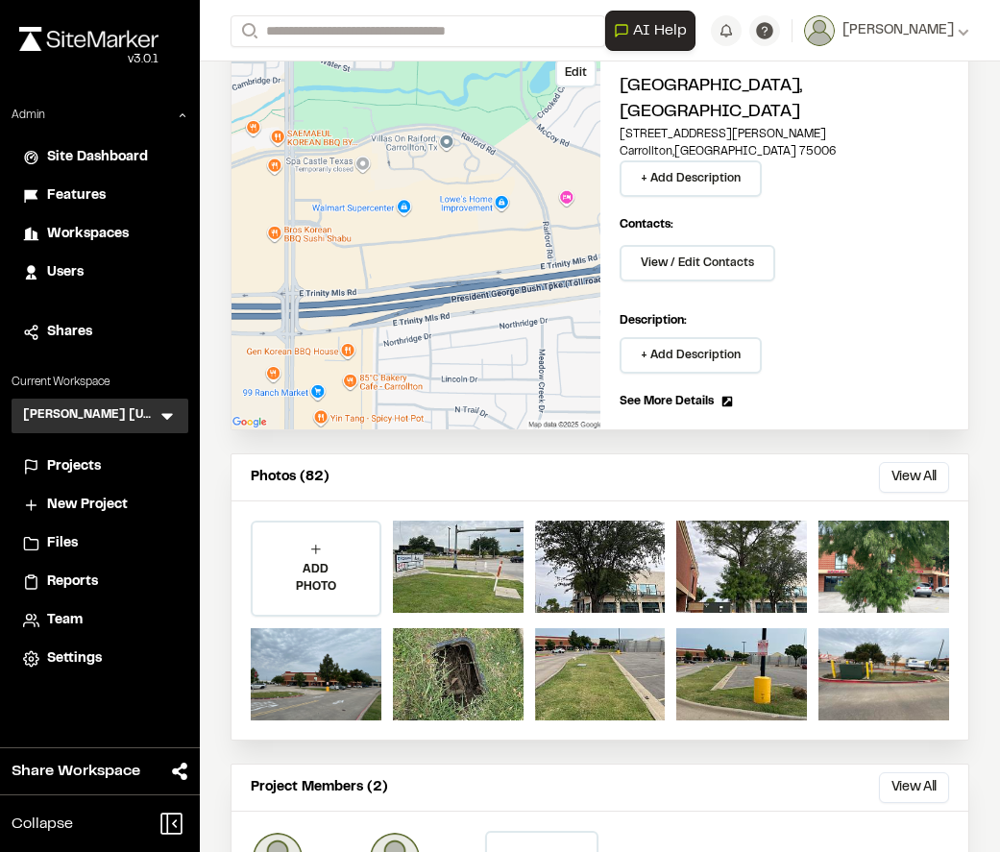
scroll to position [0, 0]
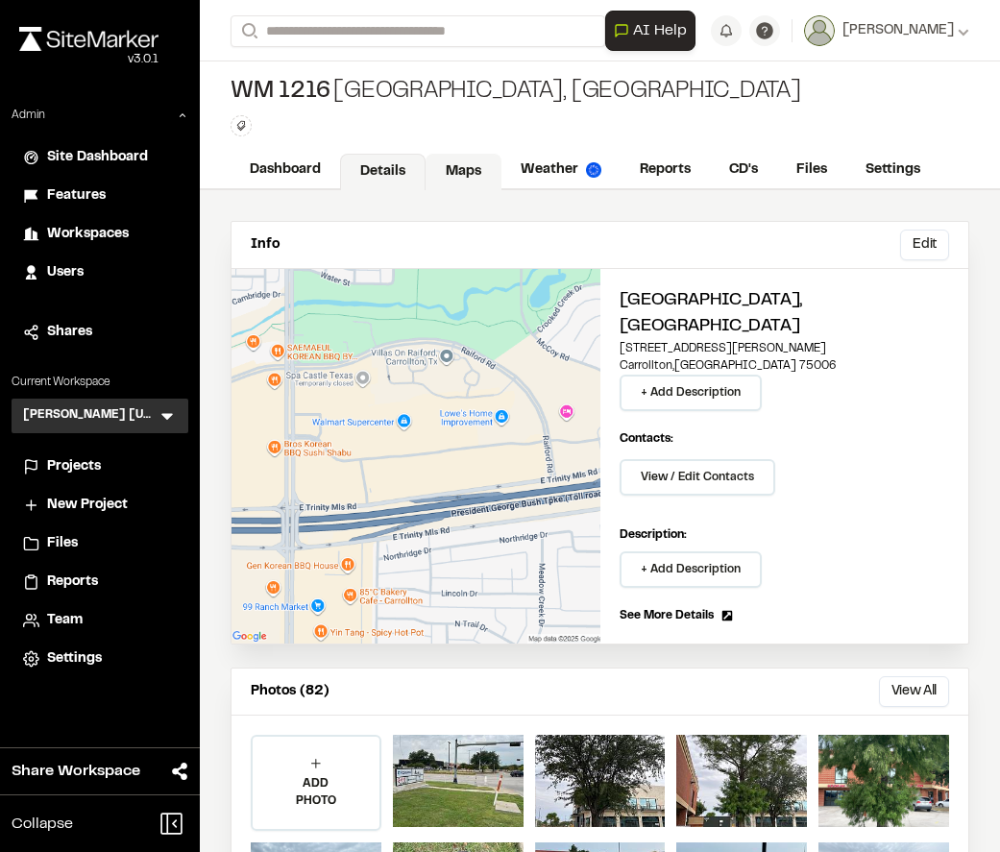
click at [451, 164] on link "Maps" at bounding box center [463, 172] width 76 height 36
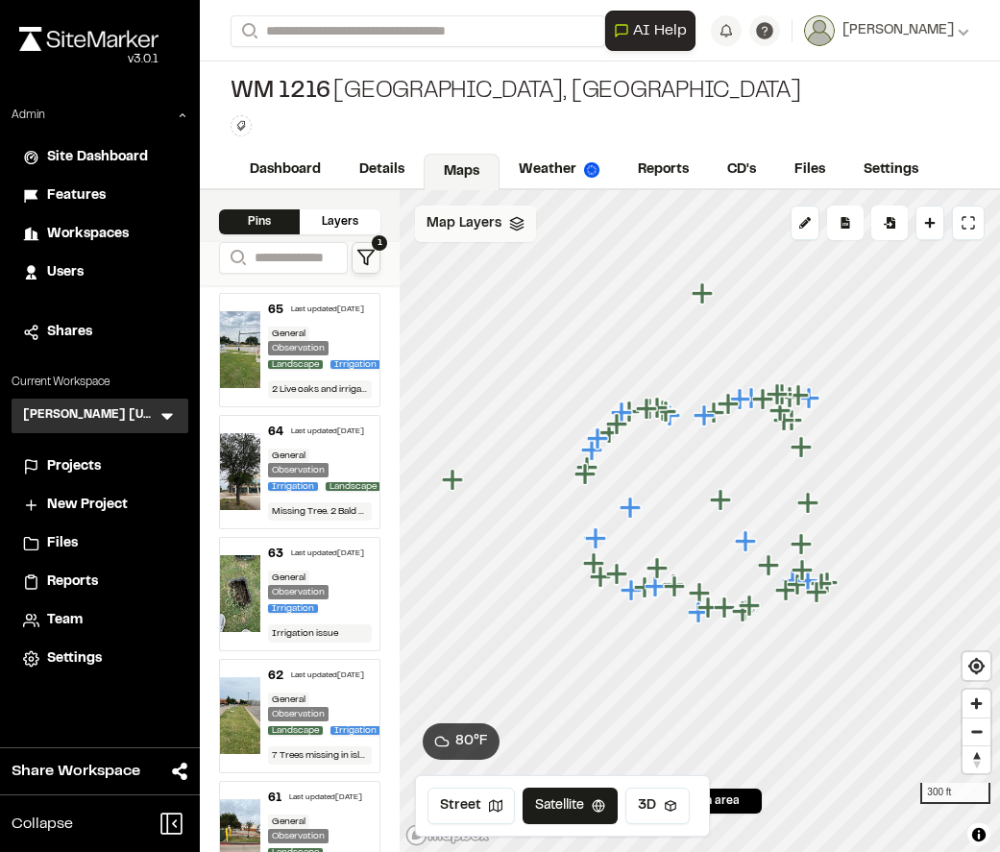
click at [464, 229] on span "Map Layers" at bounding box center [463, 223] width 75 height 21
click at [469, 228] on span "Map Layers" at bounding box center [463, 226] width 75 height 21
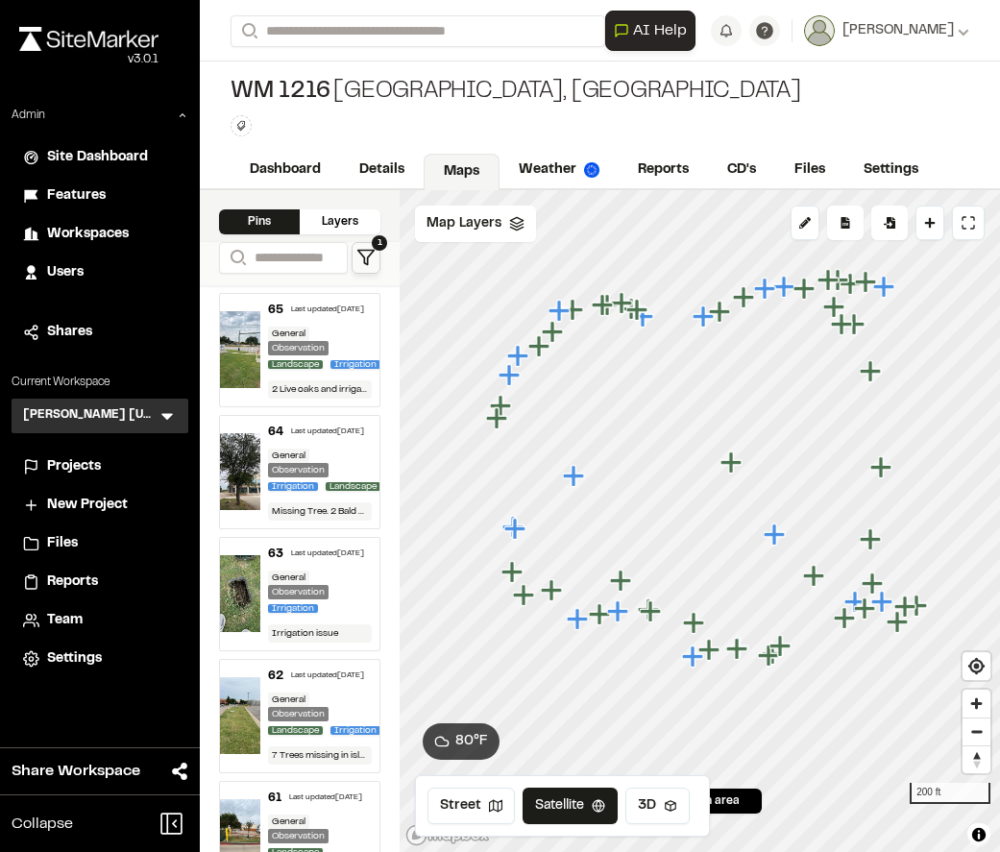
click at [556, 103] on div "WM 1216 Carrollton, TX Type Enter or comma to add tag." at bounding box center [600, 106] width 800 height 90
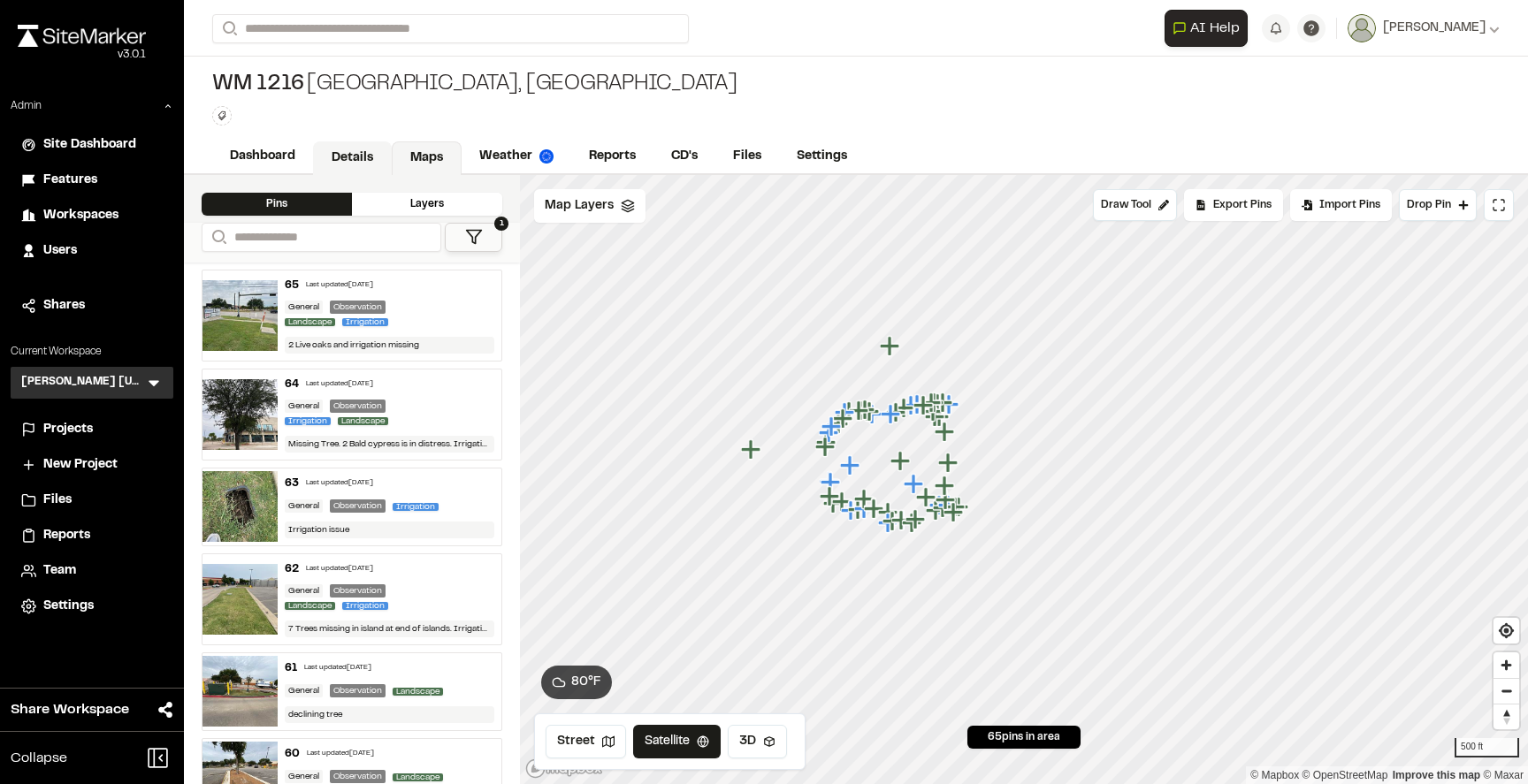
click at [333, 167] on link "Details" at bounding box center [352, 158] width 78 height 33
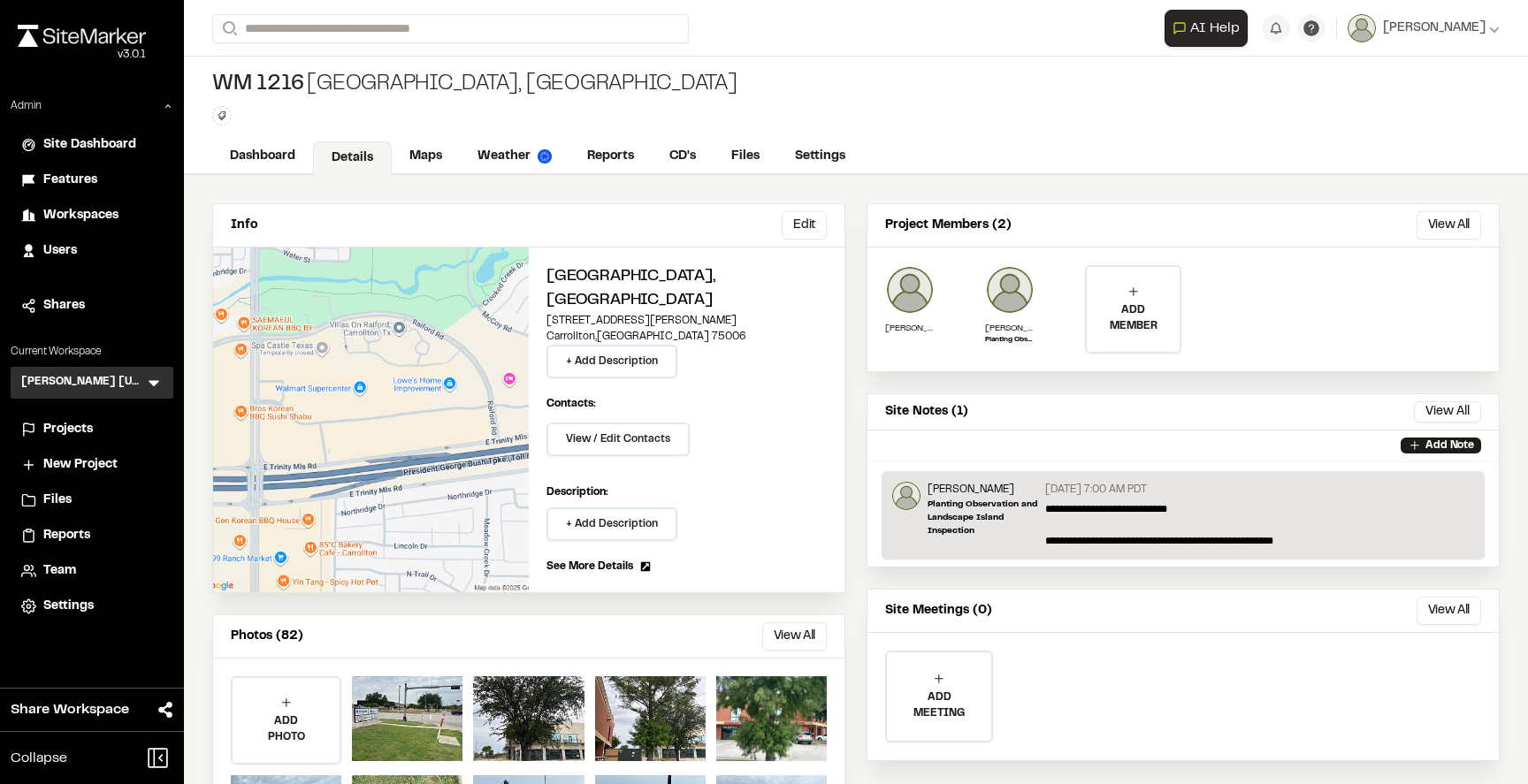
drag, startPoint x: 1020, startPoint y: 487, endPoint x: 928, endPoint y: 487, distance: 92.0
click at [920, 487] on p "[PERSON_NAME]" at bounding box center [983, 489] width 110 height 16
copy p "[PERSON_NAME]"
click at [880, 200] on div "Info Edit Edit Carrollton, TX 1213 East Trinity Mills Road Carrollton , TX 7500…" at bounding box center [856, 540] width 1344 height 732
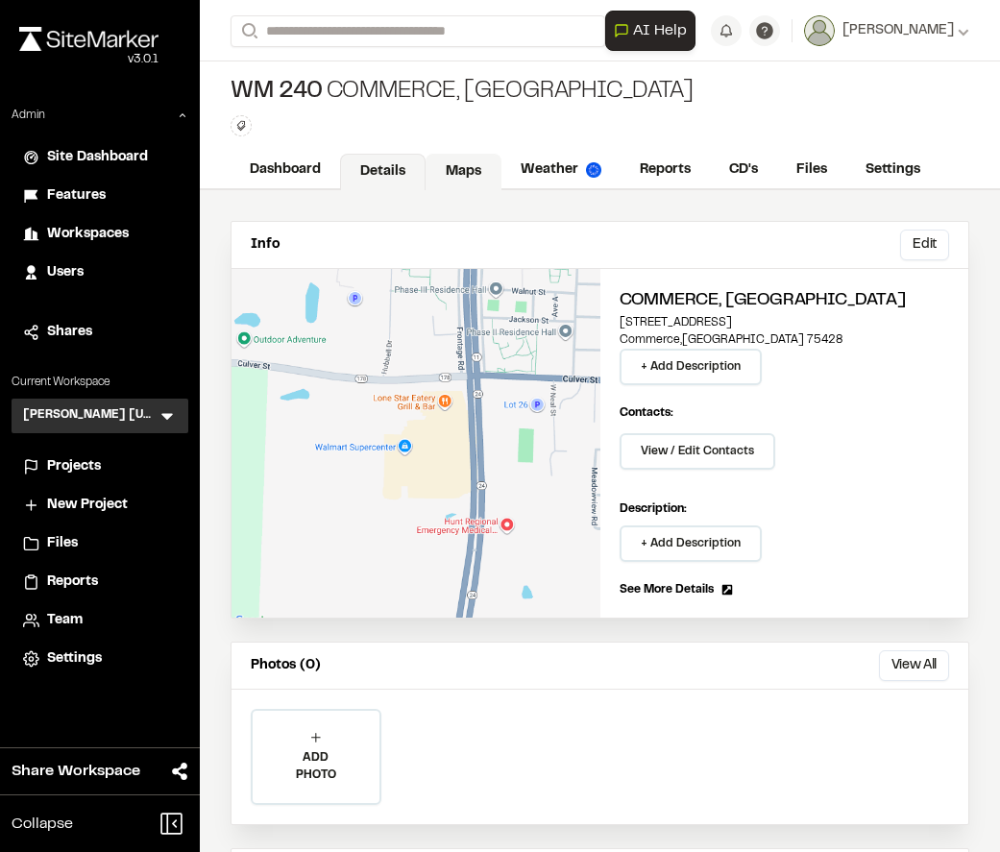
click at [436, 182] on link "Maps" at bounding box center [463, 172] width 76 height 36
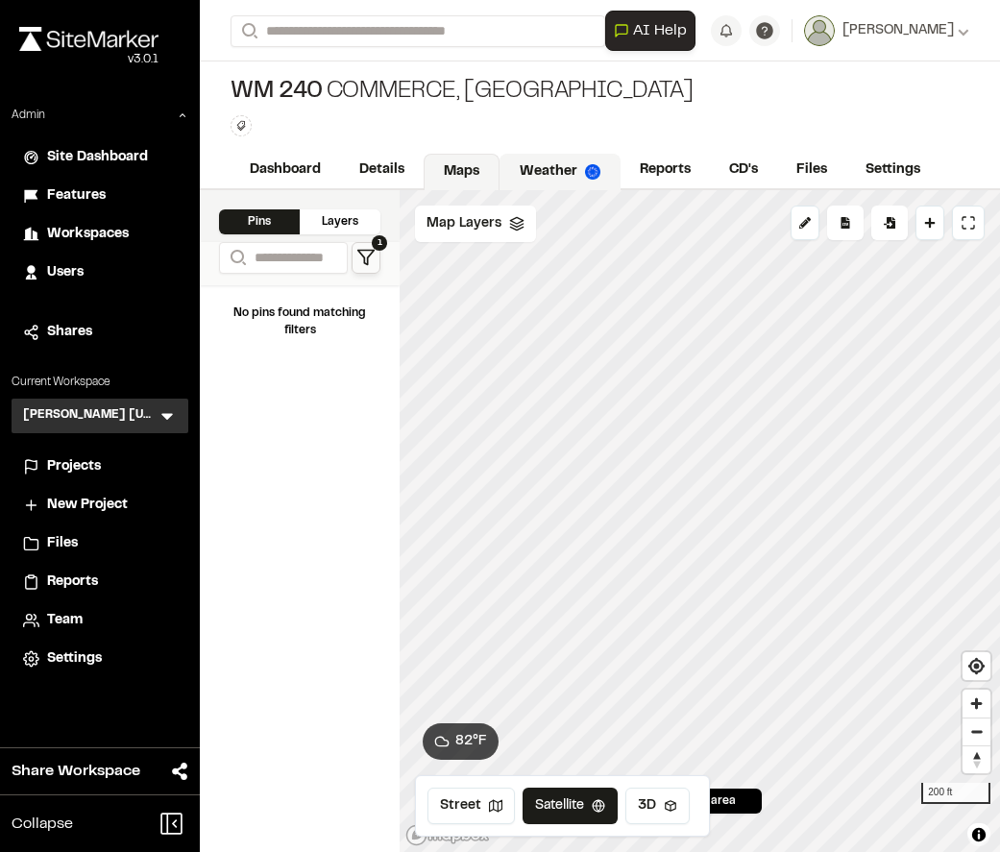
click at [533, 176] on link "Weather" at bounding box center [559, 172] width 121 height 36
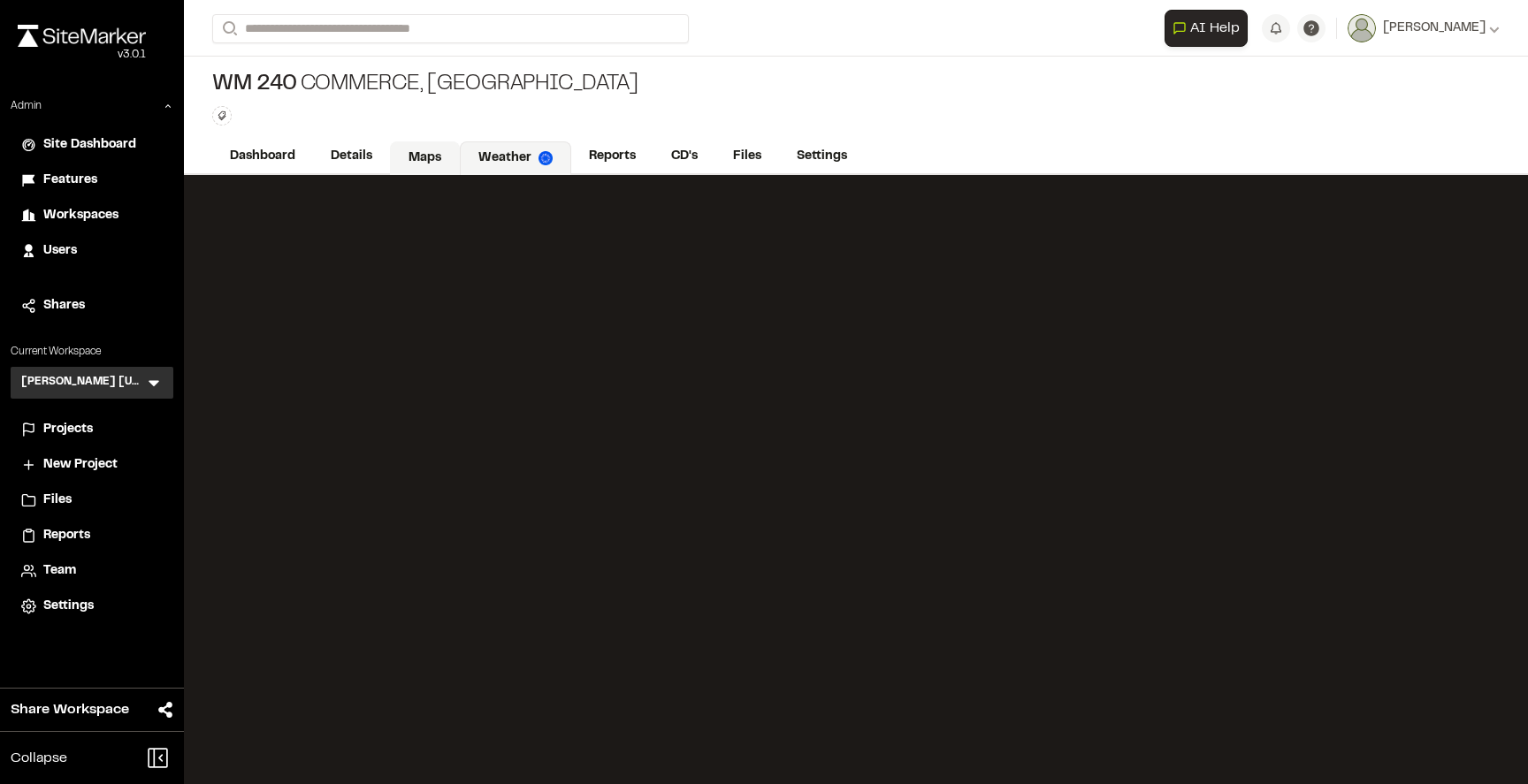
click at [416, 159] on link "Maps" at bounding box center [425, 158] width 70 height 33
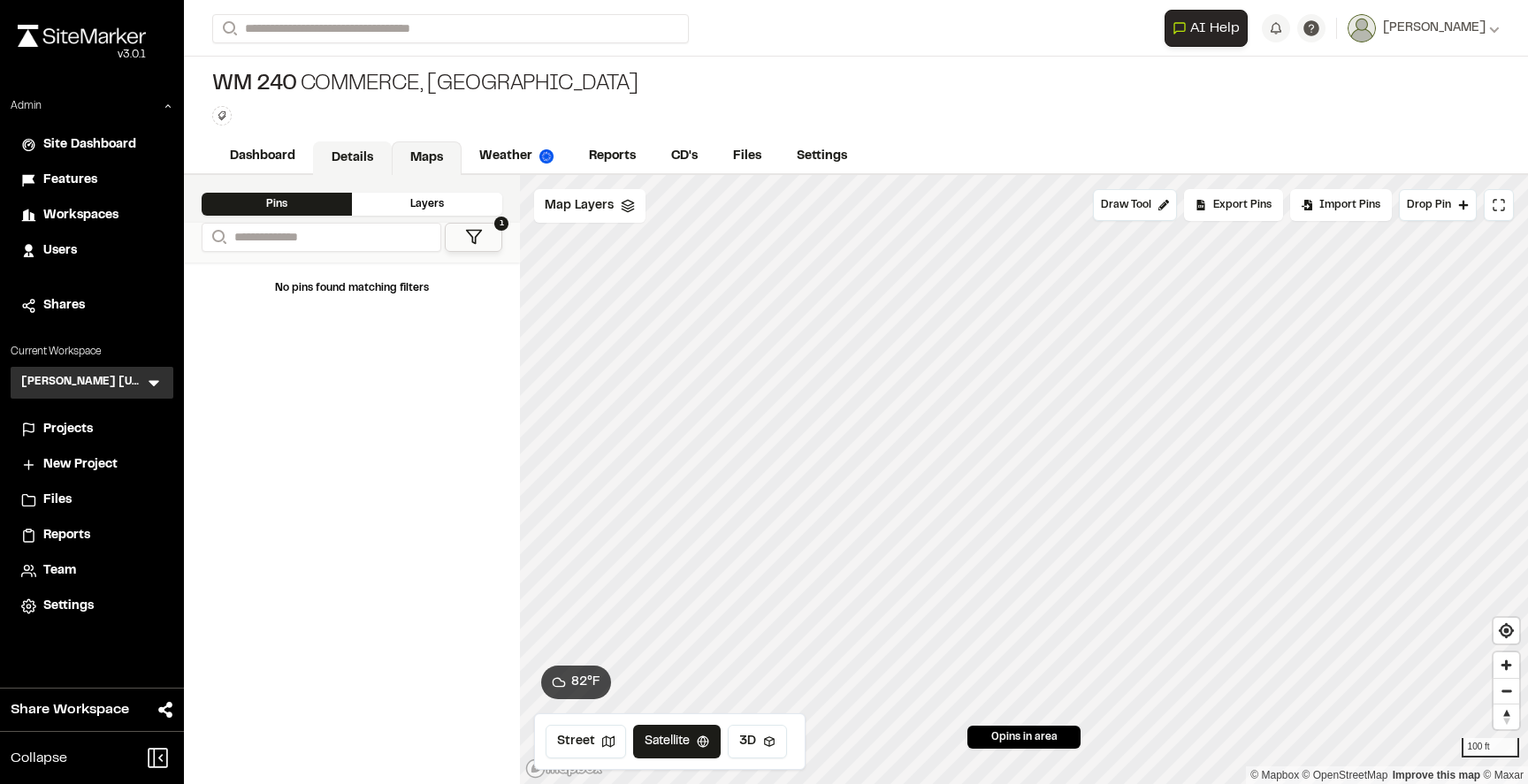
click at [327, 159] on link "Details" at bounding box center [352, 158] width 78 height 33
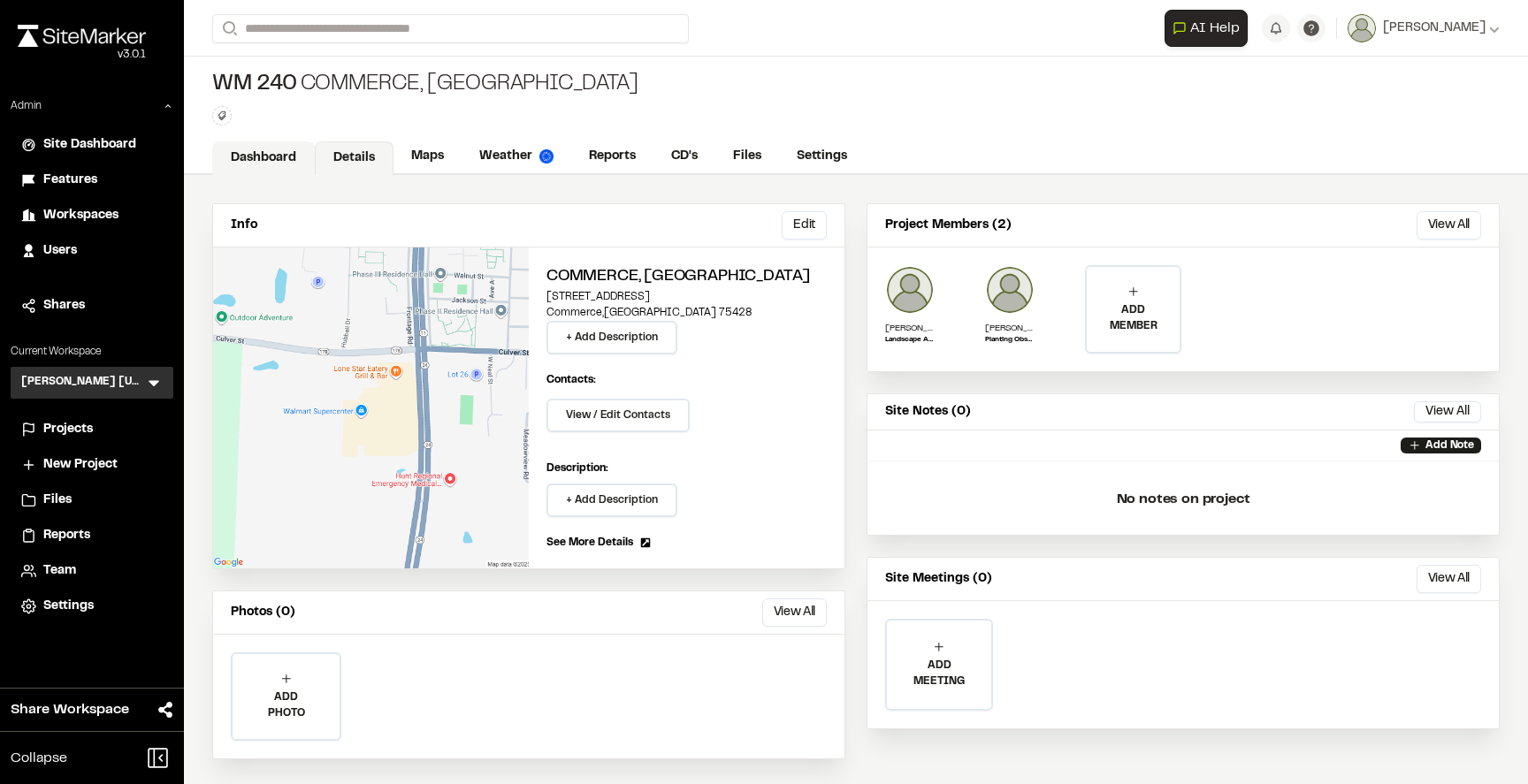
click at [284, 157] on link "Dashboard" at bounding box center [263, 158] width 102 height 33
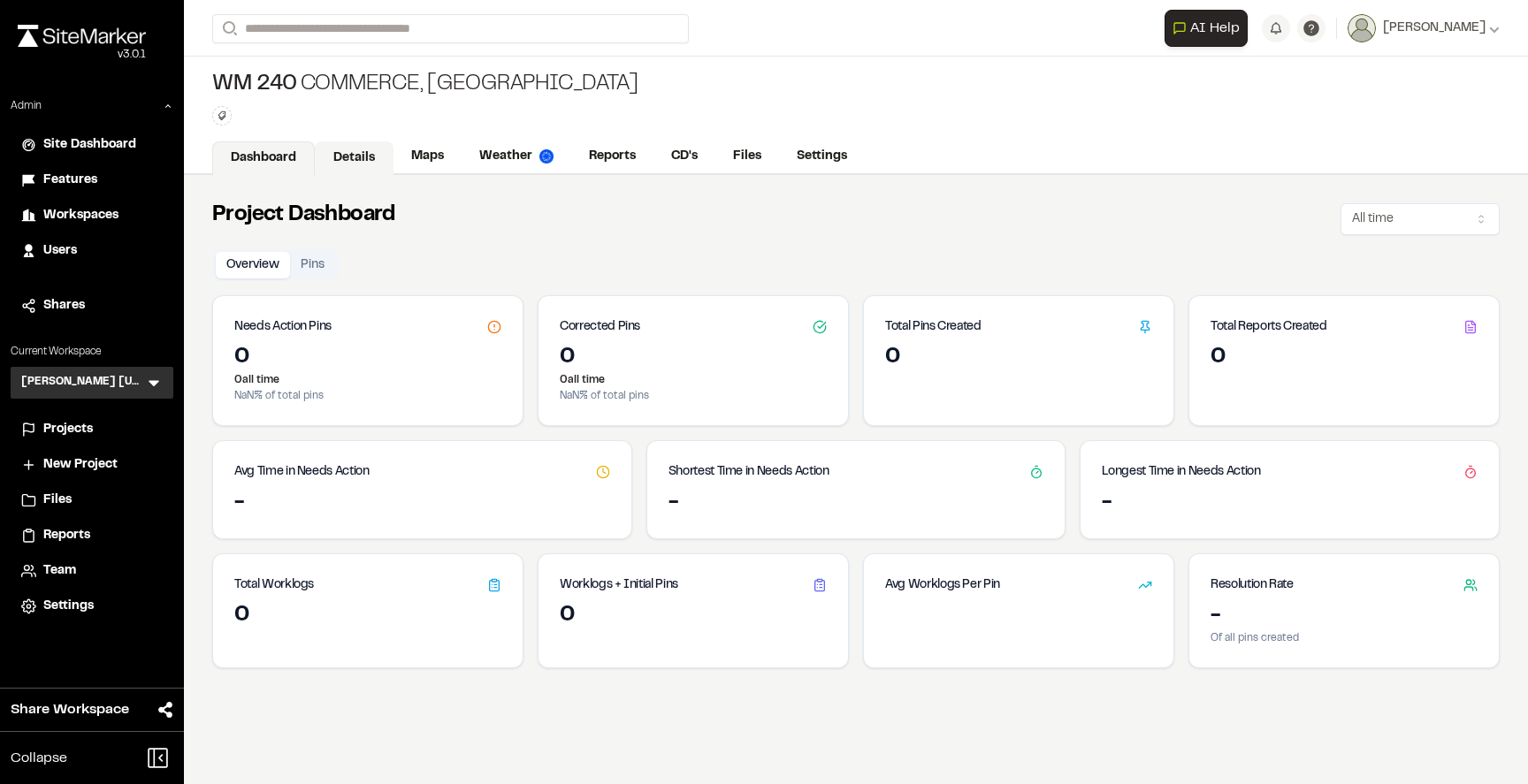
click at [334, 163] on link "Details" at bounding box center [353, 158] width 78 height 33
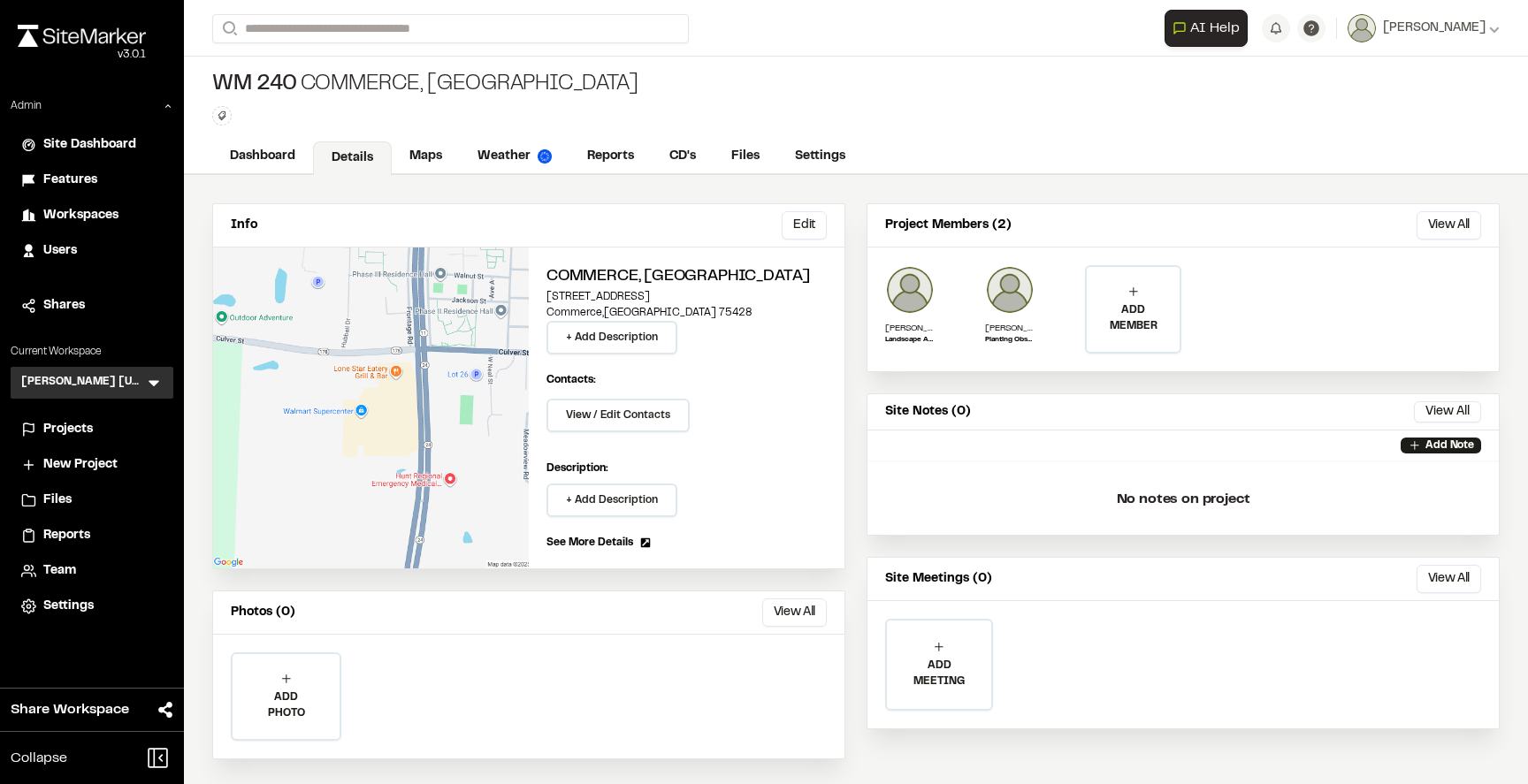
click at [465, 181] on div "Info Edit Edit Commerce, TX 2701 State Highway 50 Commerce , TX 75428 + Add Des…" at bounding box center [856, 481] width 1344 height 613
click at [515, 154] on link "Weather" at bounding box center [515, 158] width 111 height 33
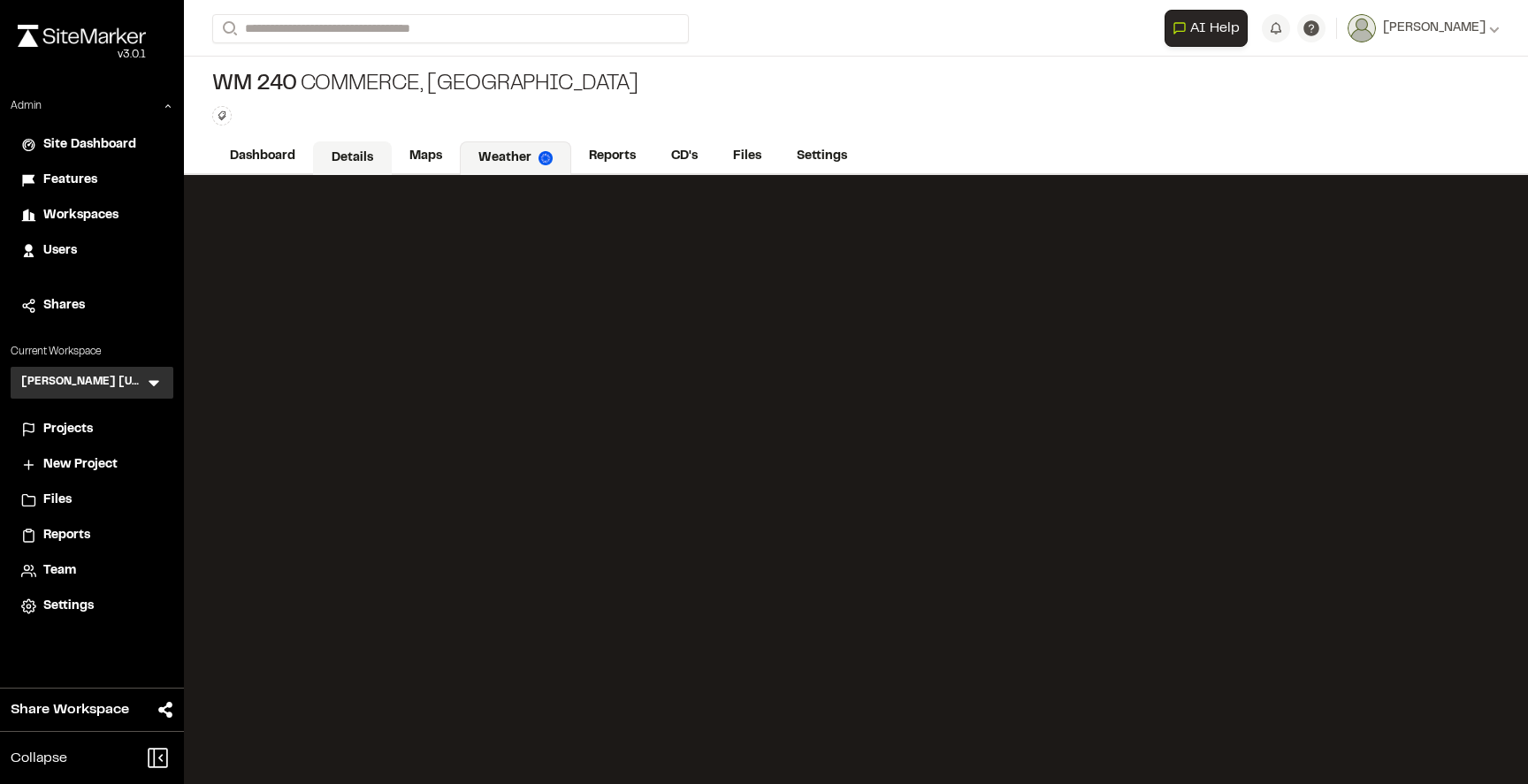
click at [354, 145] on link "Details" at bounding box center [352, 158] width 78 height 33
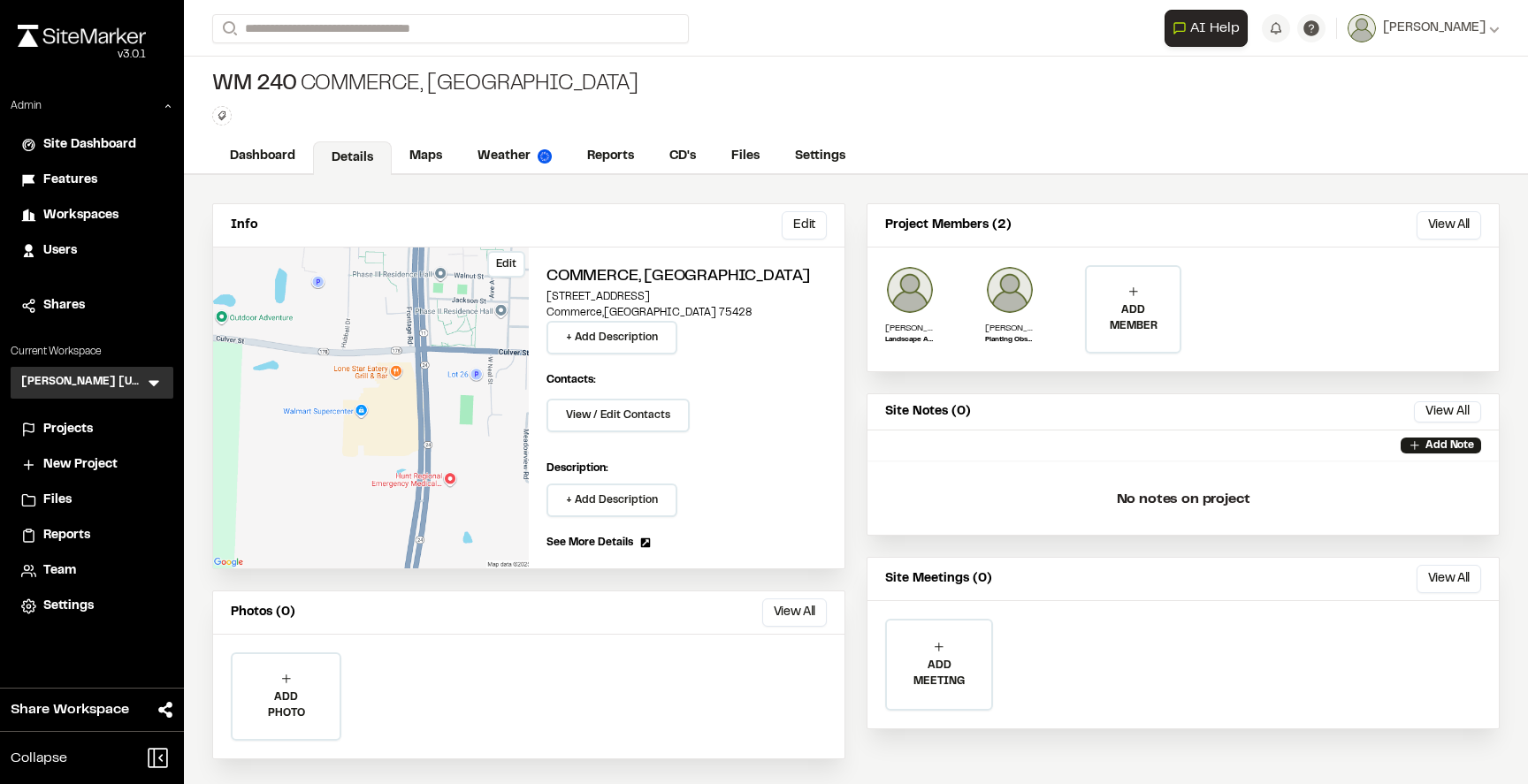
scroll to position [4, 0]
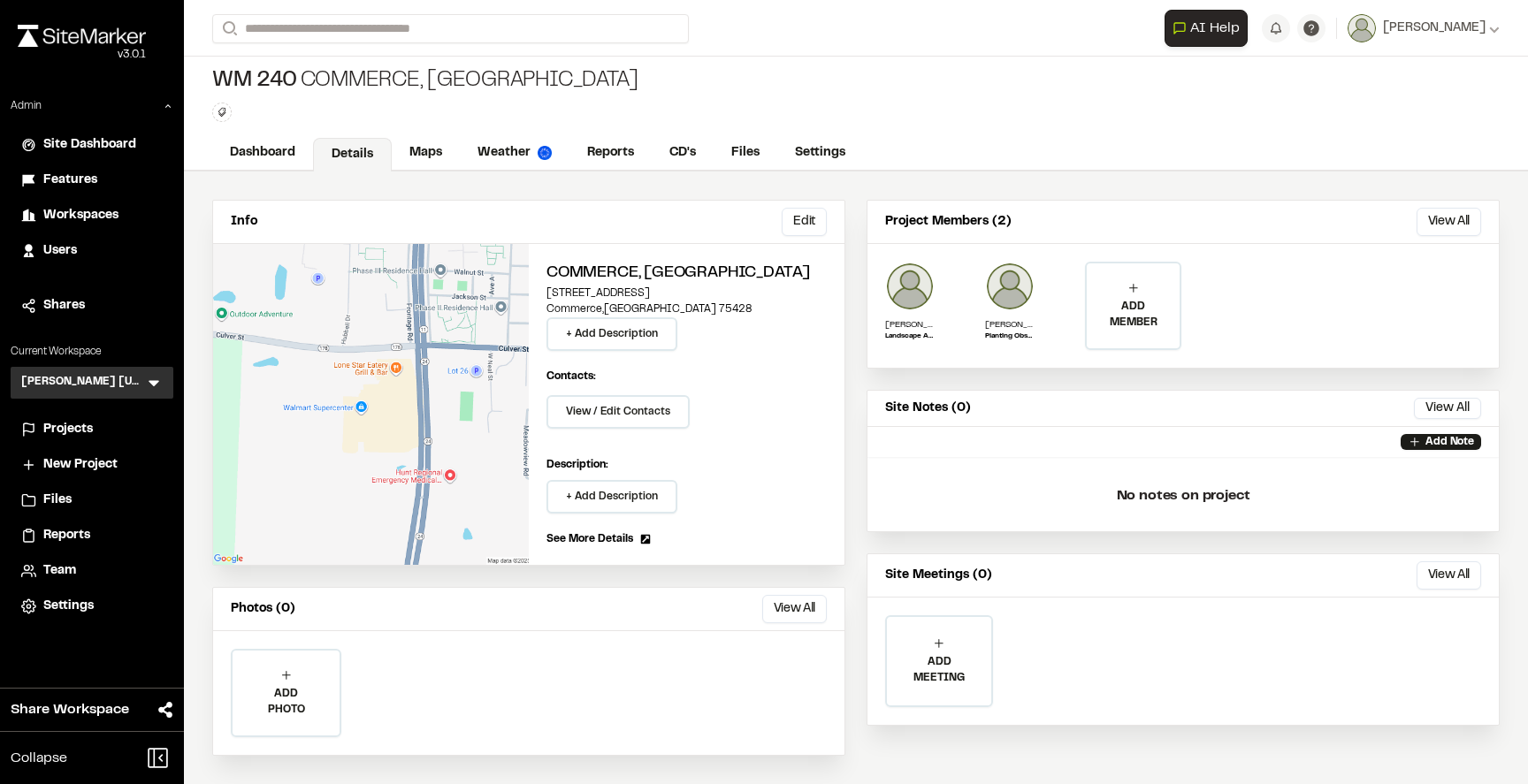
click at [522, 193] on div "Info Edit Edit Commerce, TX 2701 State Highway 50 Commerce , TX 75428 + Add Des…" at bounding box center [856, 478] width 1344 height 613
click at [266, 150] on link "Dashboard" at bounding box center [263, 155] width 102 height 33
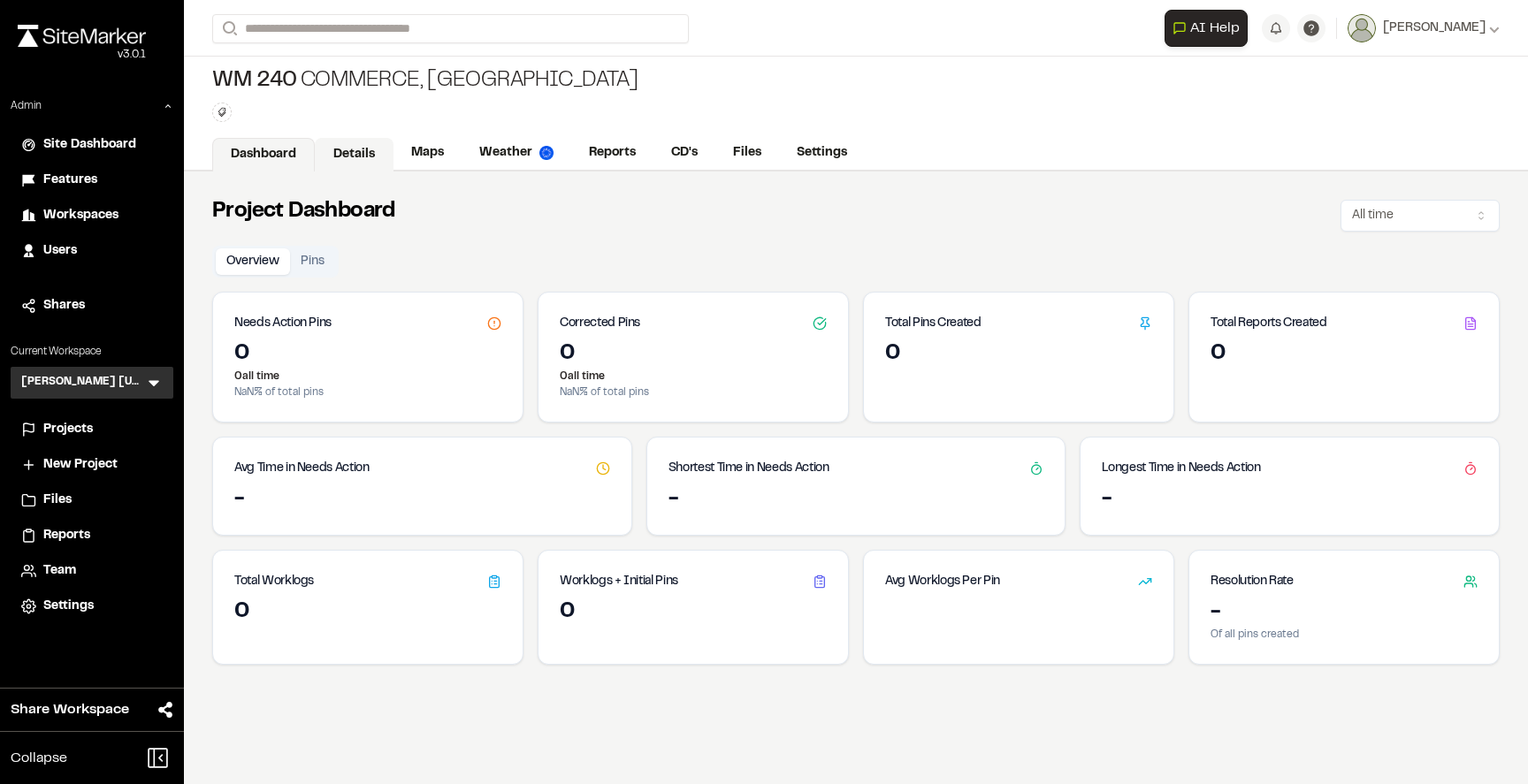
click at [329, 147] on link "Details" at bounding box center [353, 155] width 78 height 33
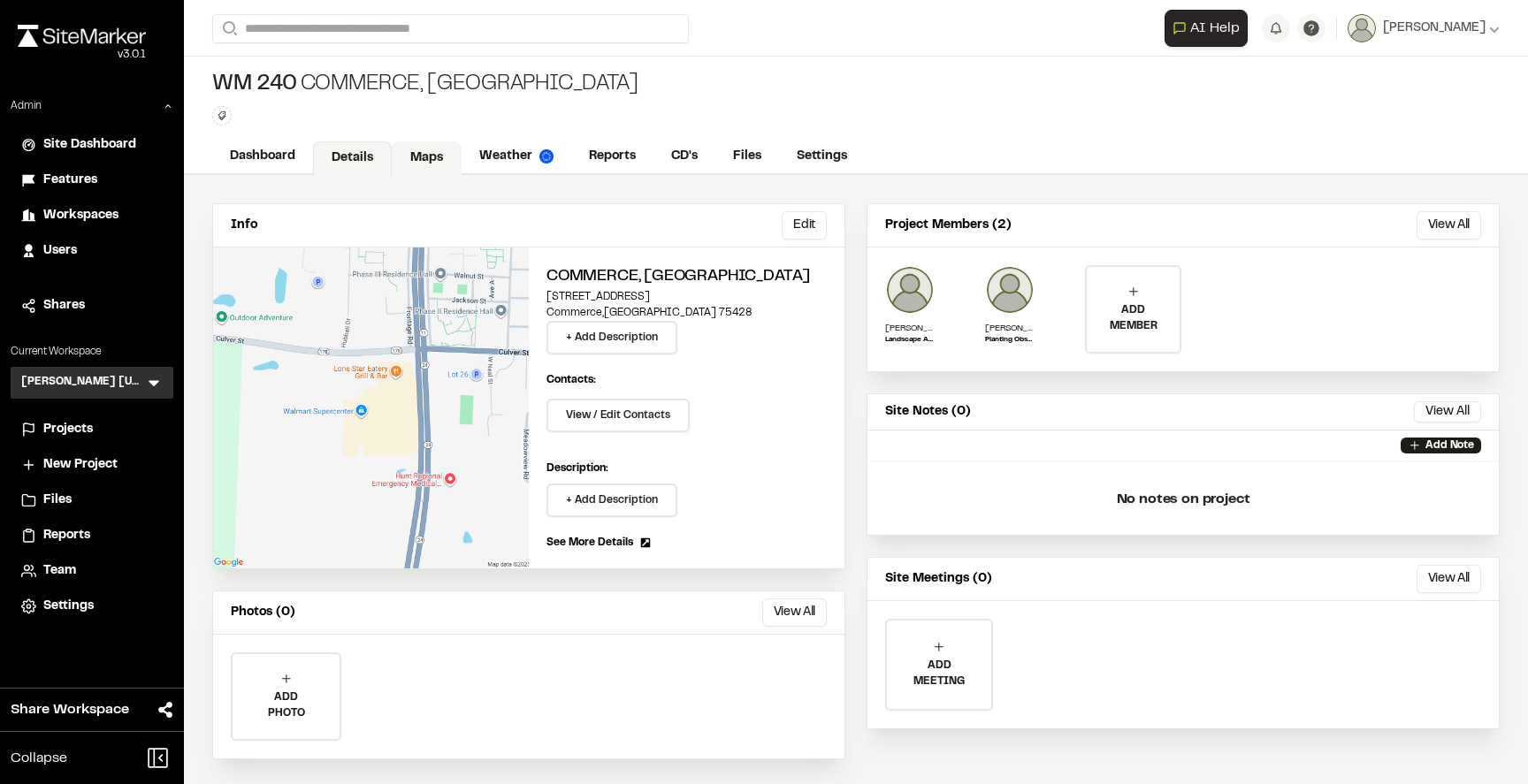
click at [447, 147] on link "Maps" at bounding box center [426, 158] width 70 height 33
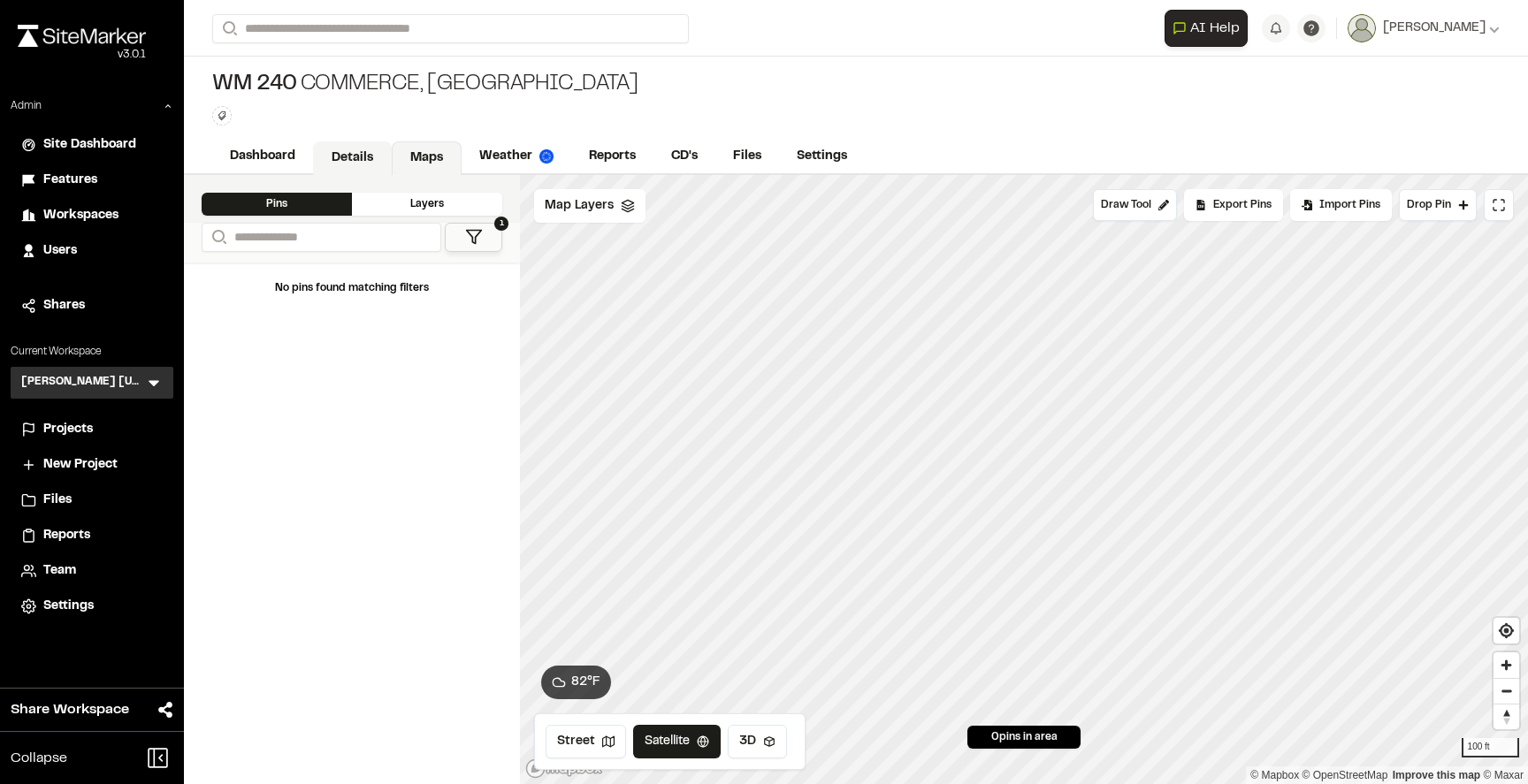
click at [336, 152] on link "Details" at bounding box center [352, 158] width 78 height 33
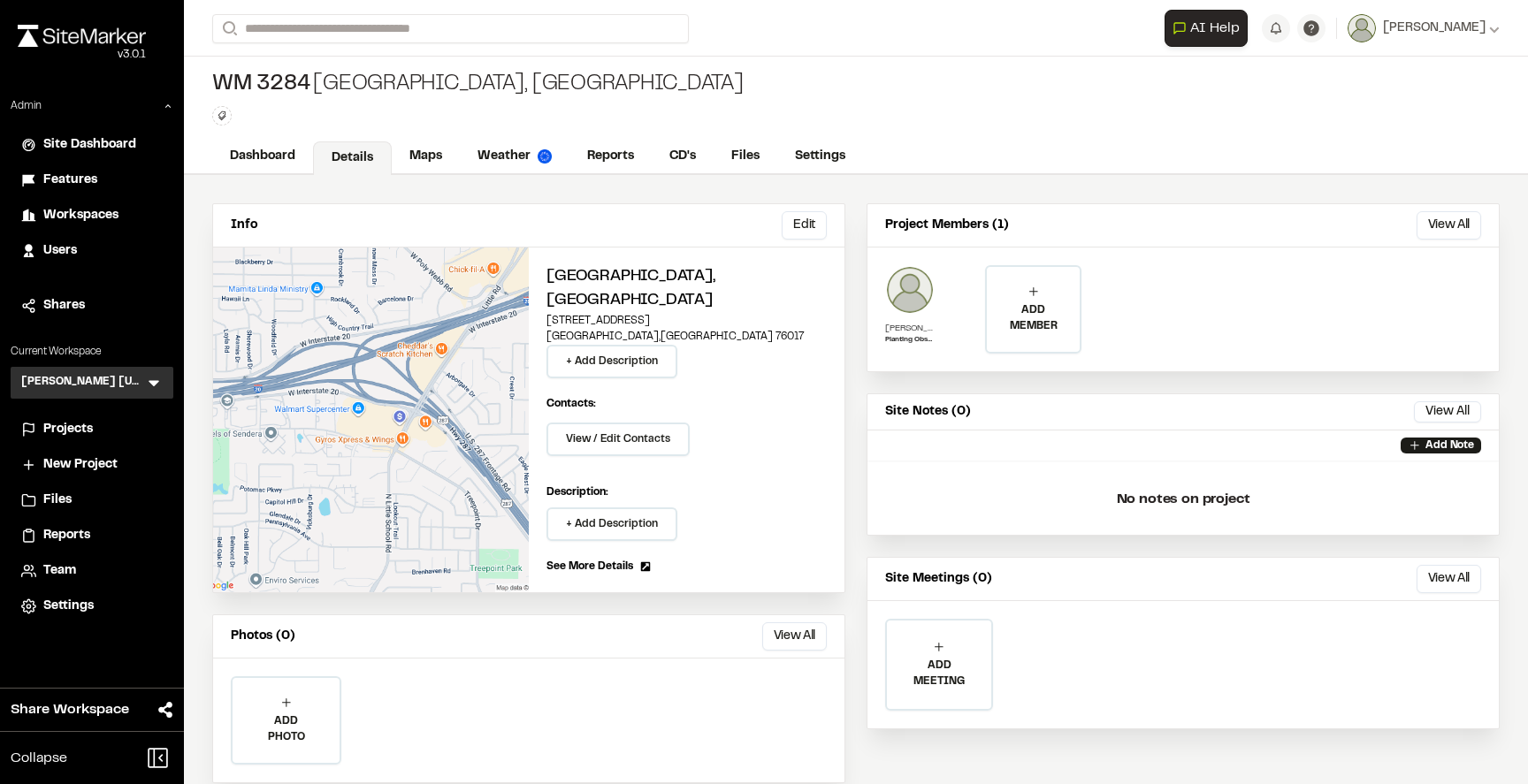
click at [911, 294] on img at bounding box center [909, 290] width 50 height 50
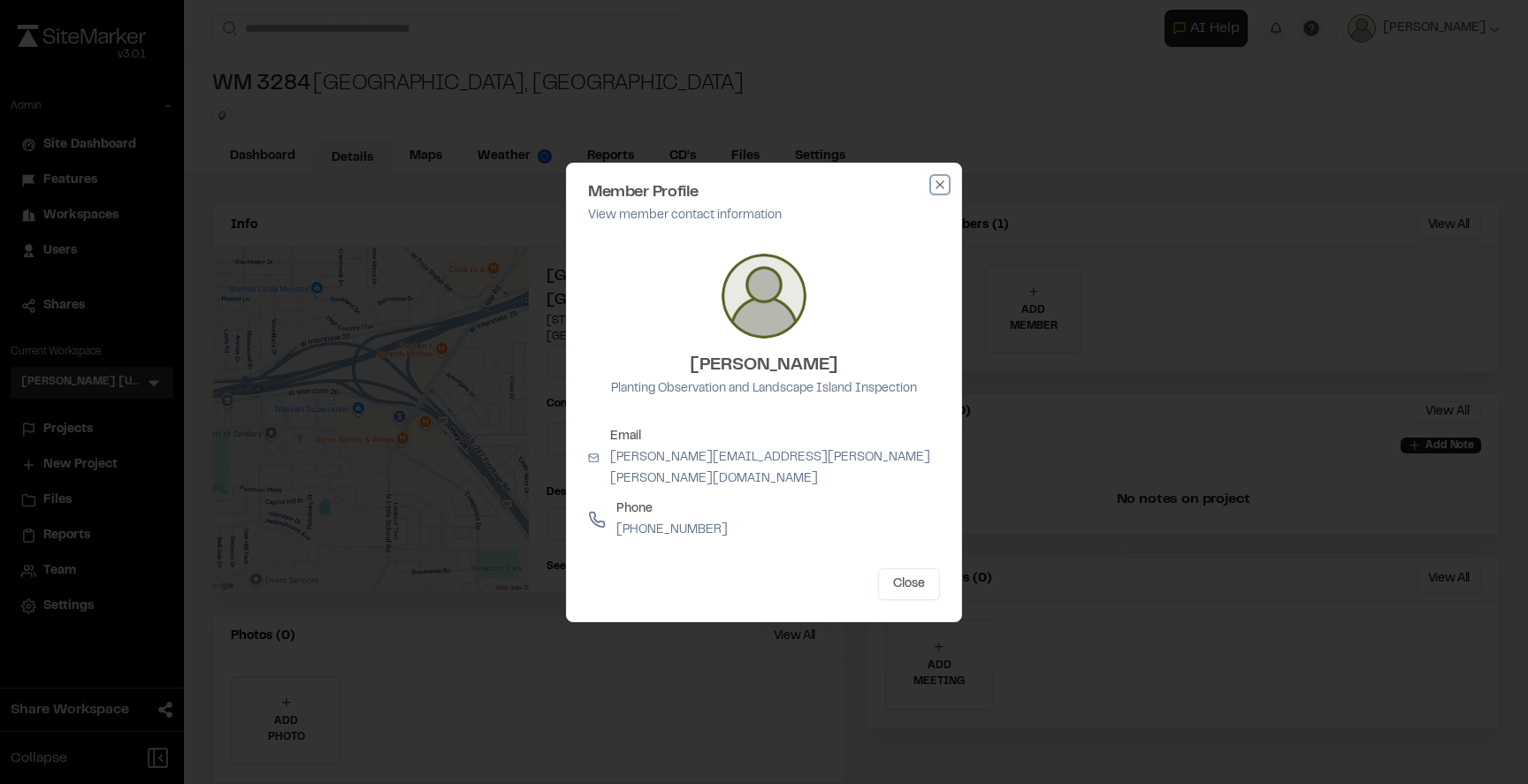
click at [942, 190] on icon "button" at bounding box center [939, 184] width 14 height 14
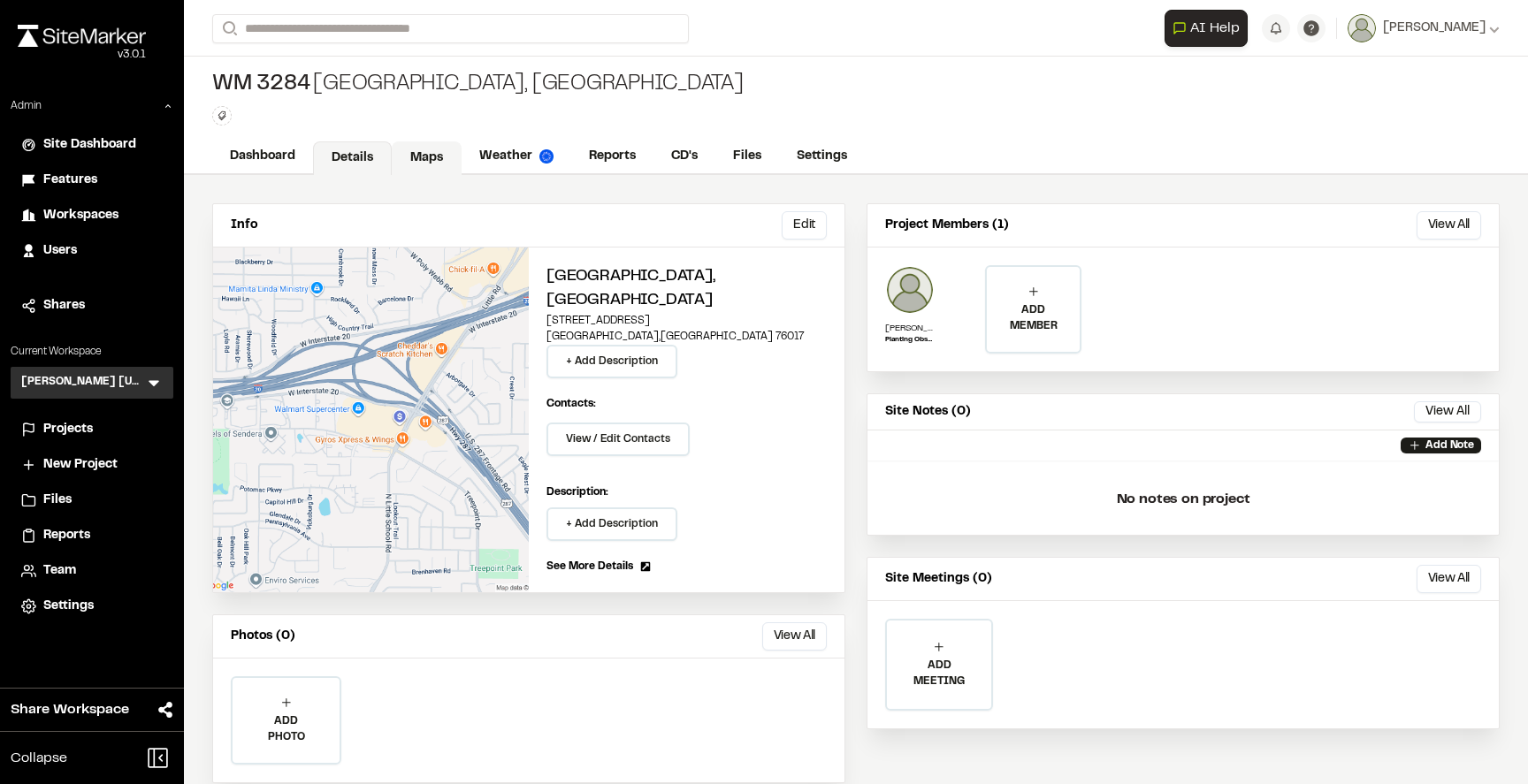
click at [421, 154] on link "Maps" at bounding box center [426, 158] width 70 height 33
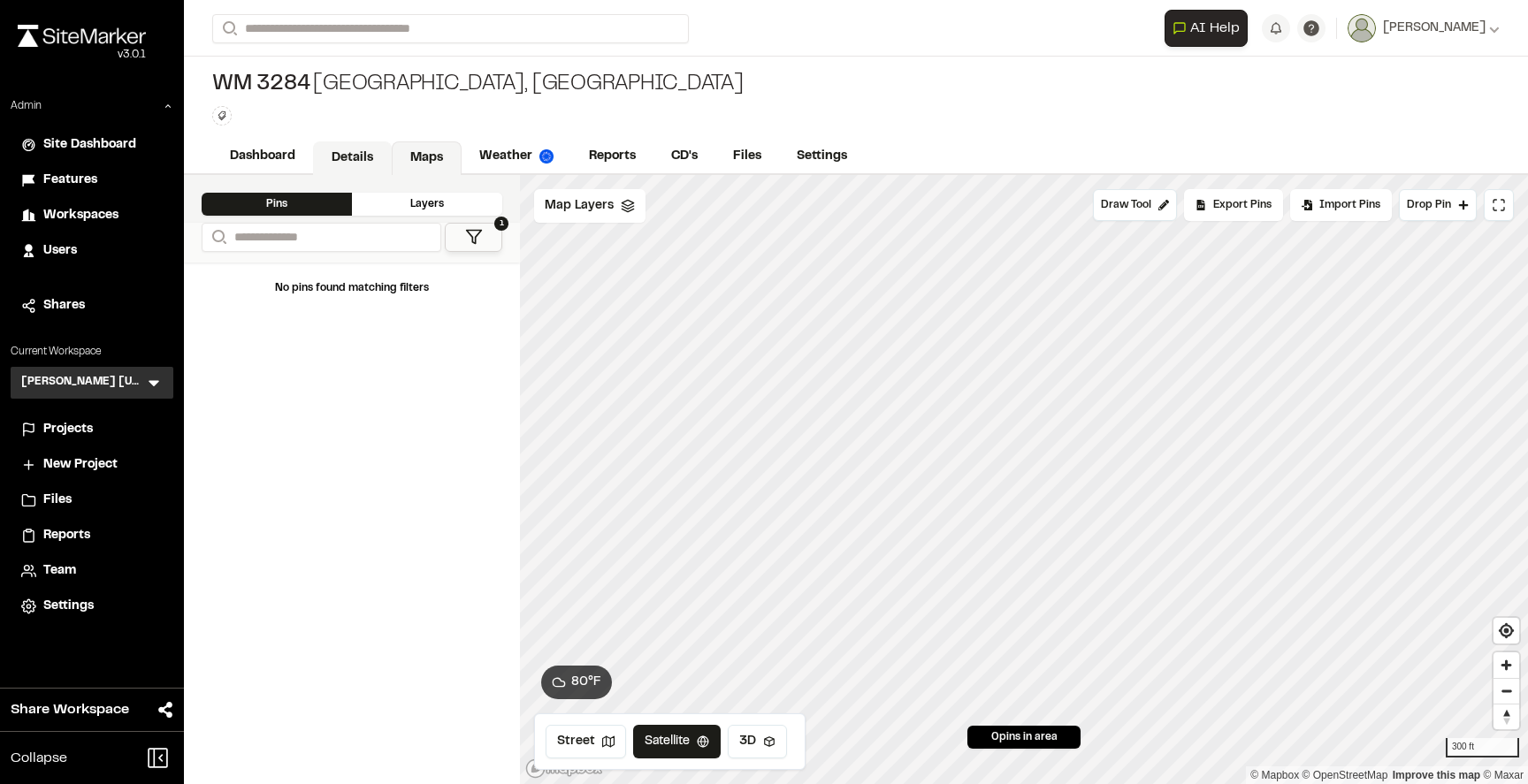
click at [337, 142] on link "Details" at bounding box center [352, 158] width 78 height 33
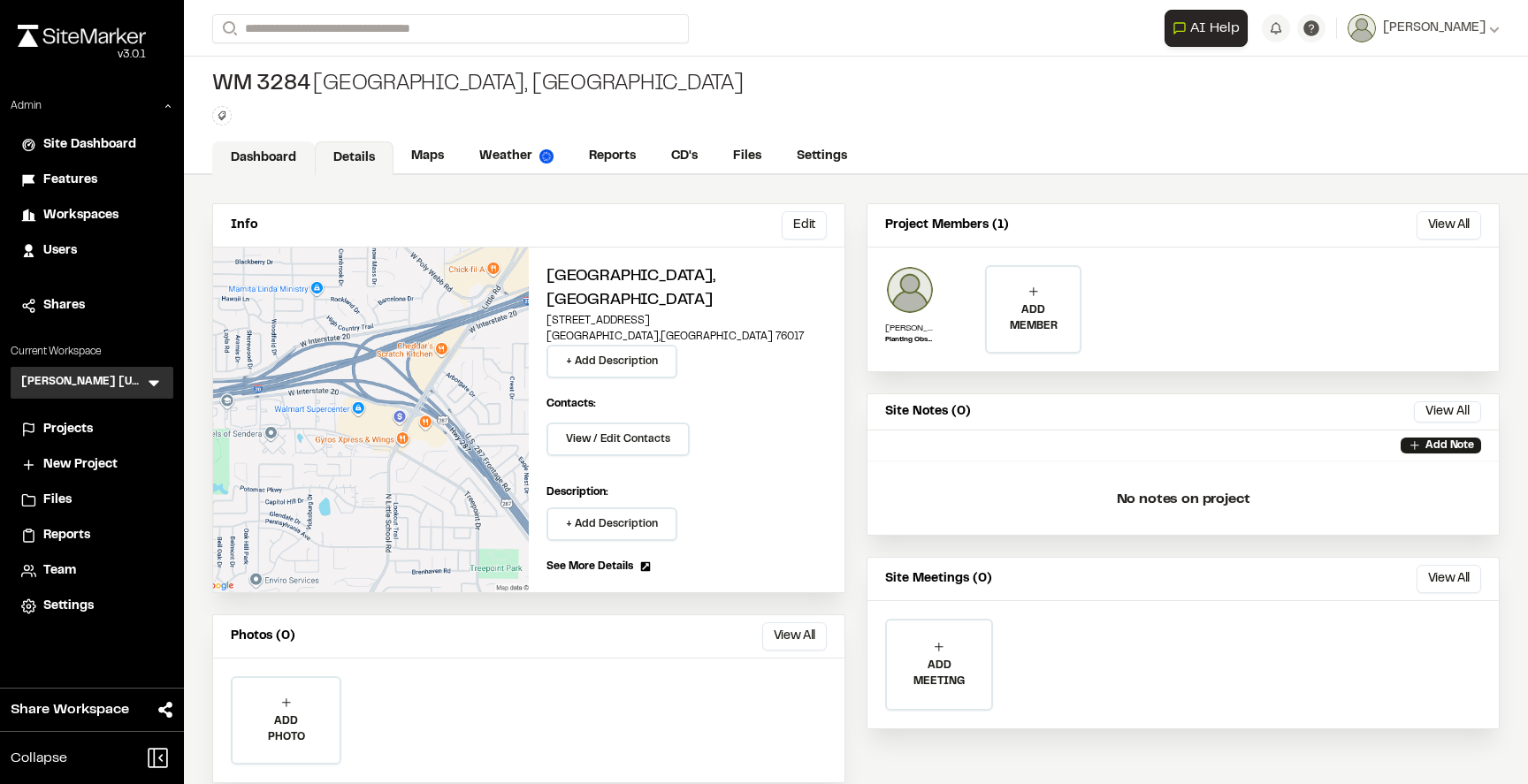
click at [284, 145] on link "Dashboard" at bounding box center [263, 158] width 102 height 33
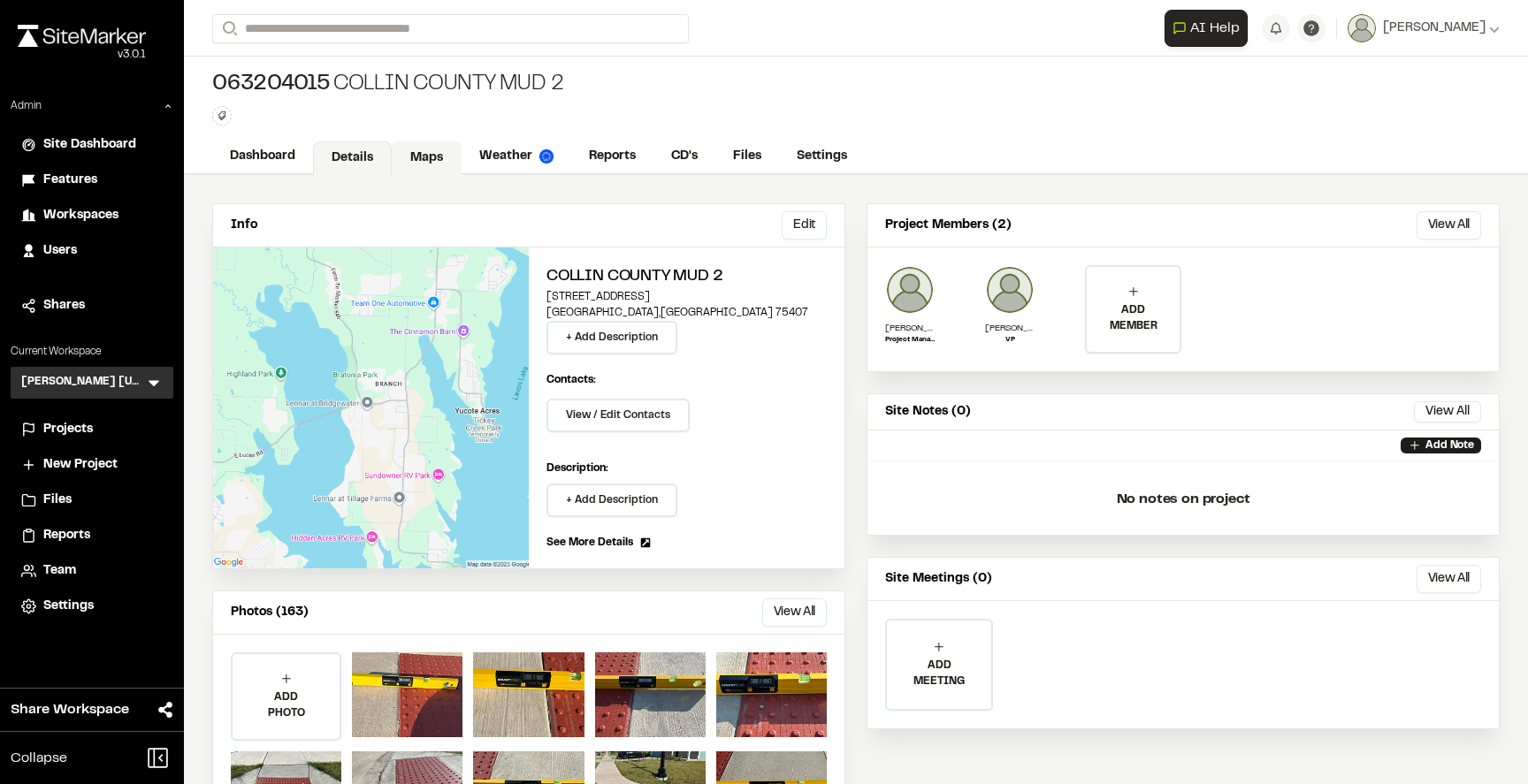
click at [443, 169] on link "Maps" at bounding box center [426, 158] width 70 height 33
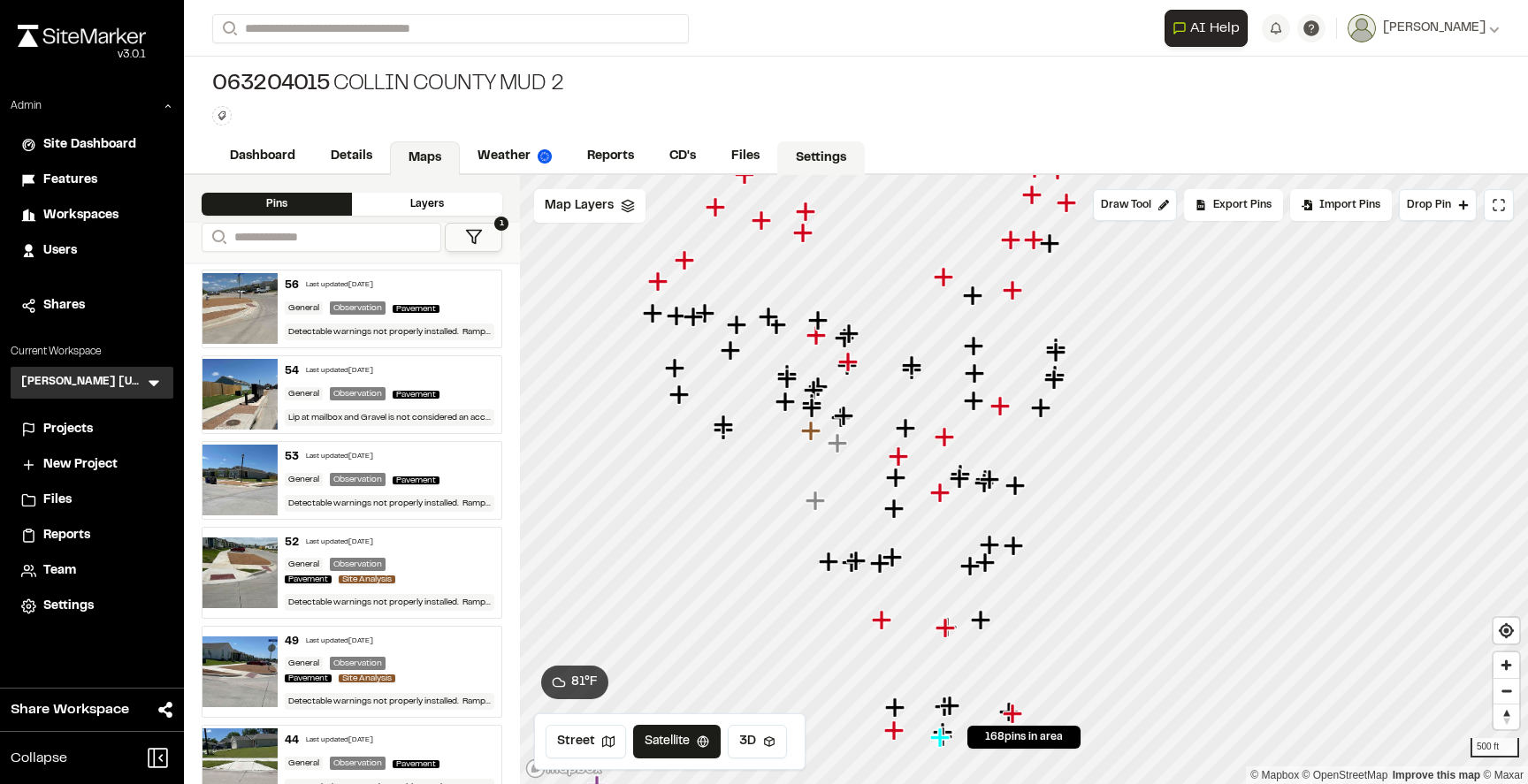
click at [848, 168] on div "**********" at bounding box center [856, 392] width 1344 height 784
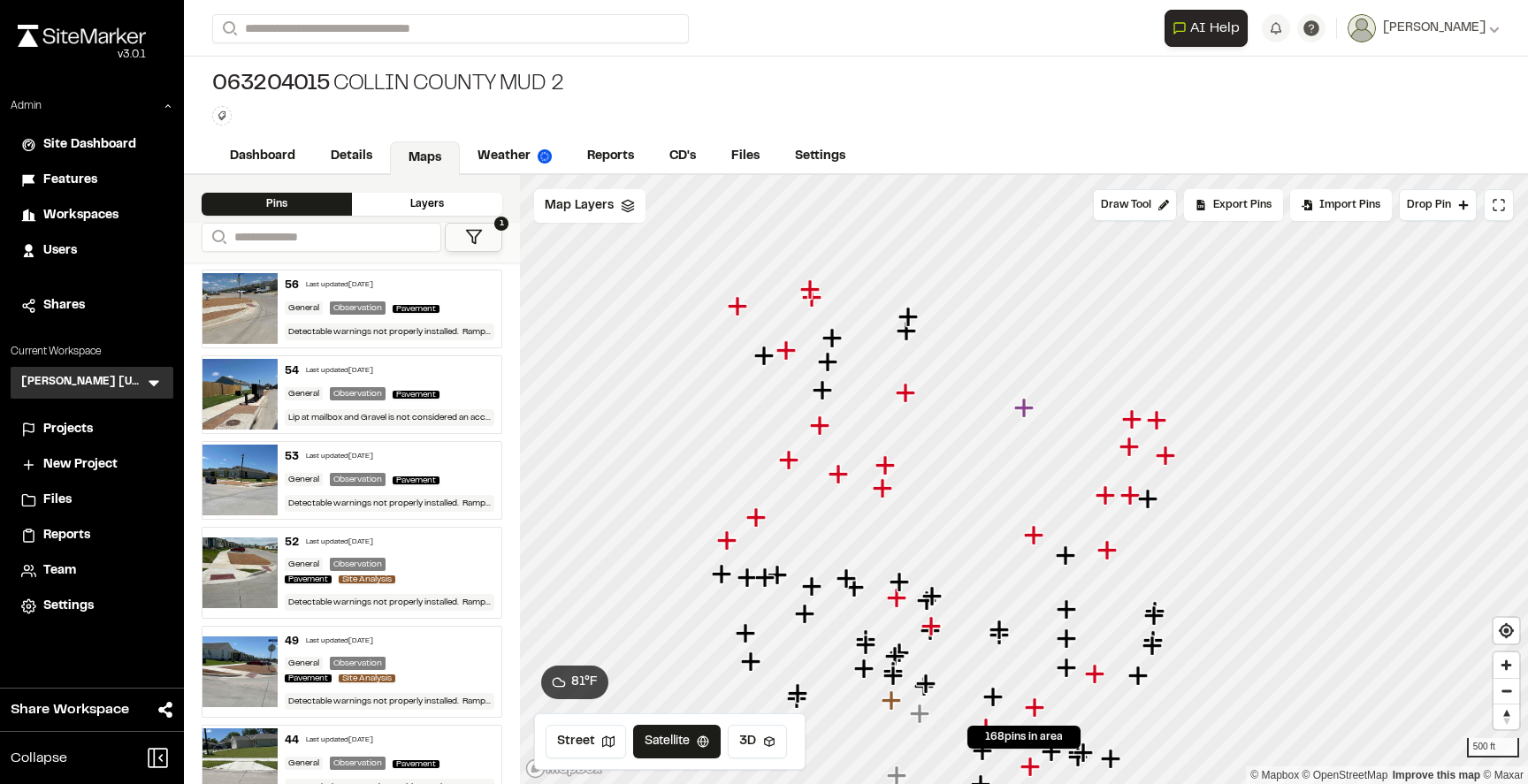
click at [890, 86] on div "063204015 Collin County MUD 2 Type Enter or comma to add tag." at bounding box center [856, 98] width 1344 height 83
